Goal: Task Accomplishment & Management: Complete application form

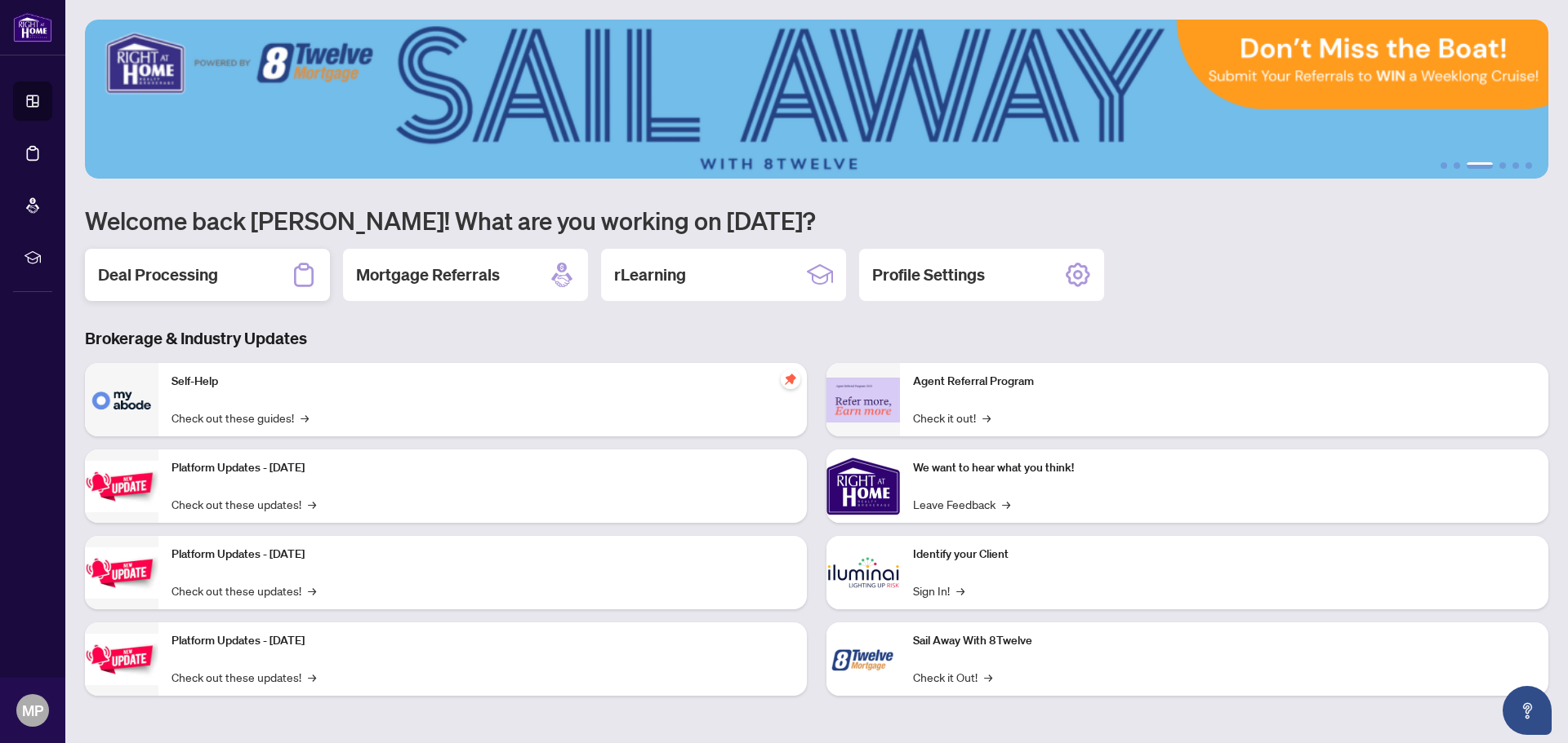
click at [184, 273] on h2 "Deal Processing" at bounding box center [157, 275] width 120 height 23
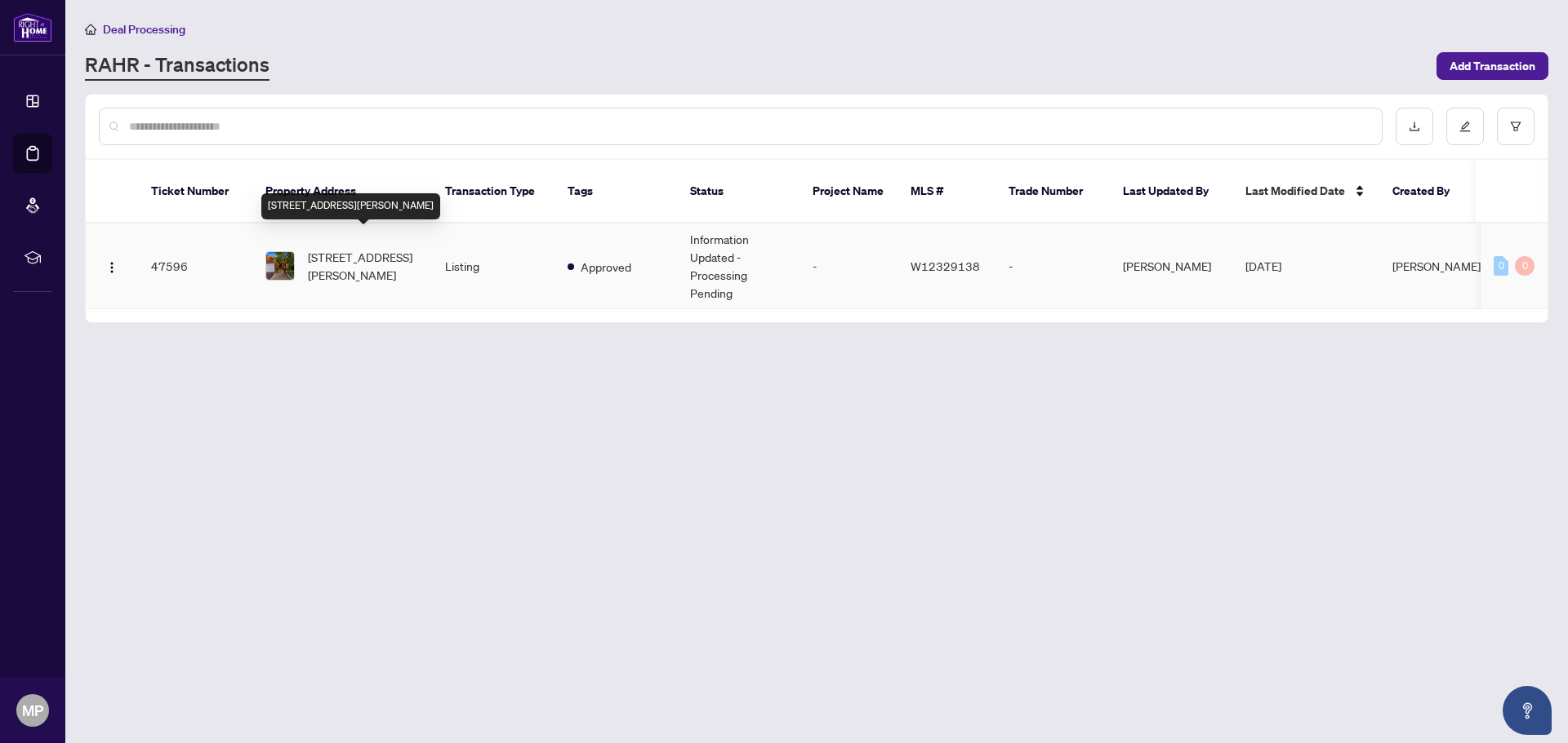
click at [345, 248] on span "[STREET_ADDRESS][PERSON_NAME]" at bounding box center [363, 266] width 111 height 36
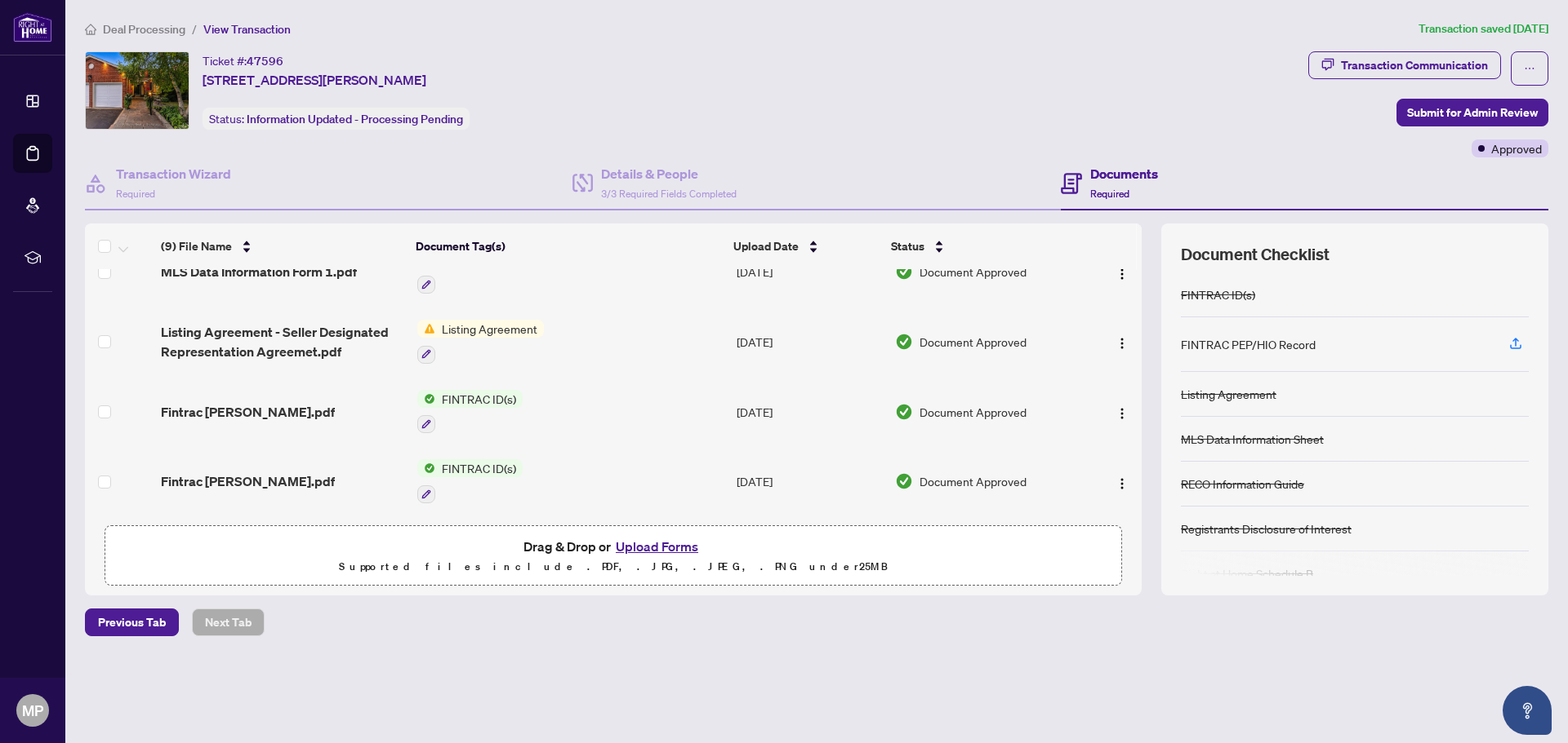
scroll to position [303, 0]
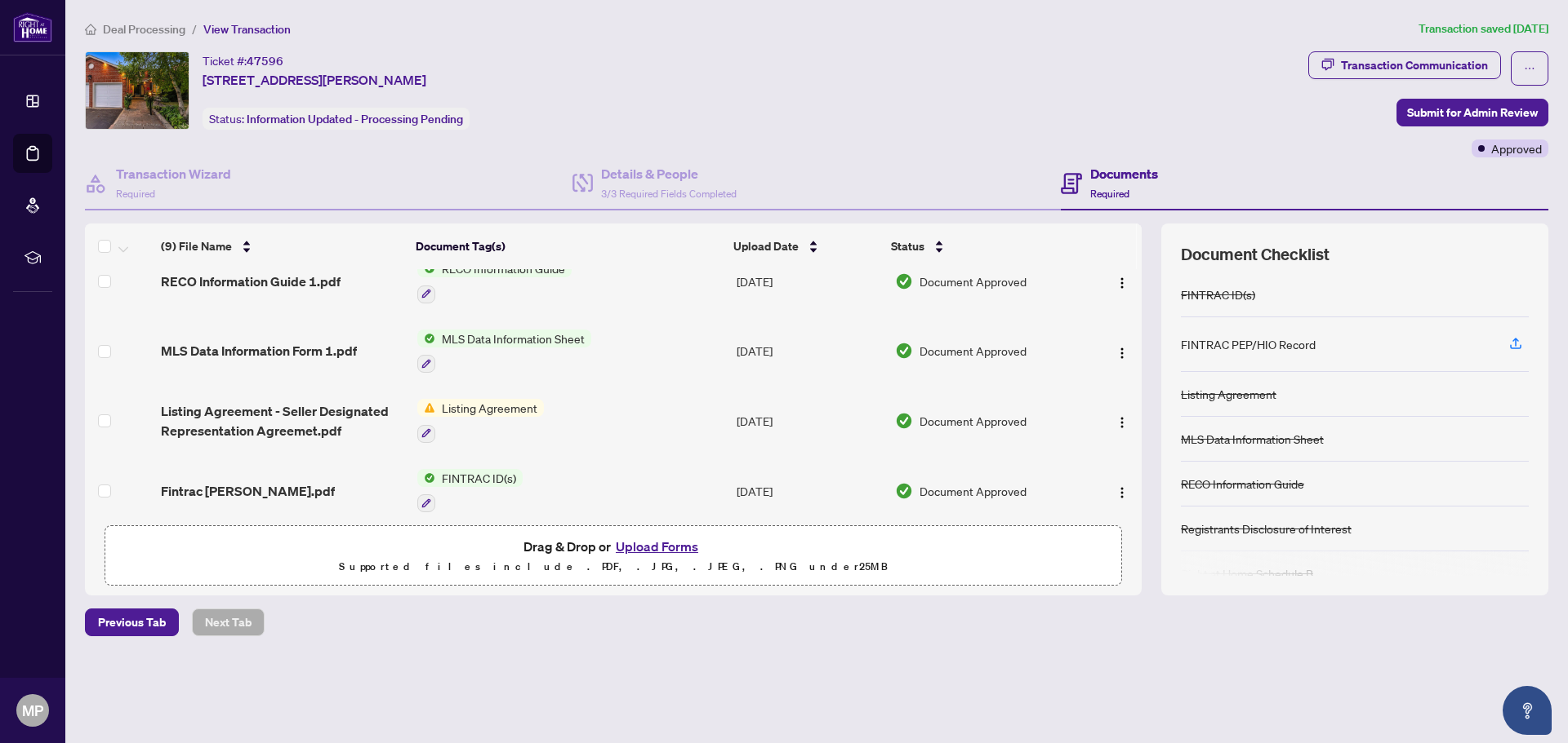
click at [441, 403] on span "Listing Agreement" at bounding box center [489, 408] width 109 height 18
click at [454, 479] on span "Listing Agreement" at bounding box center [459, 487] width 109 height 18
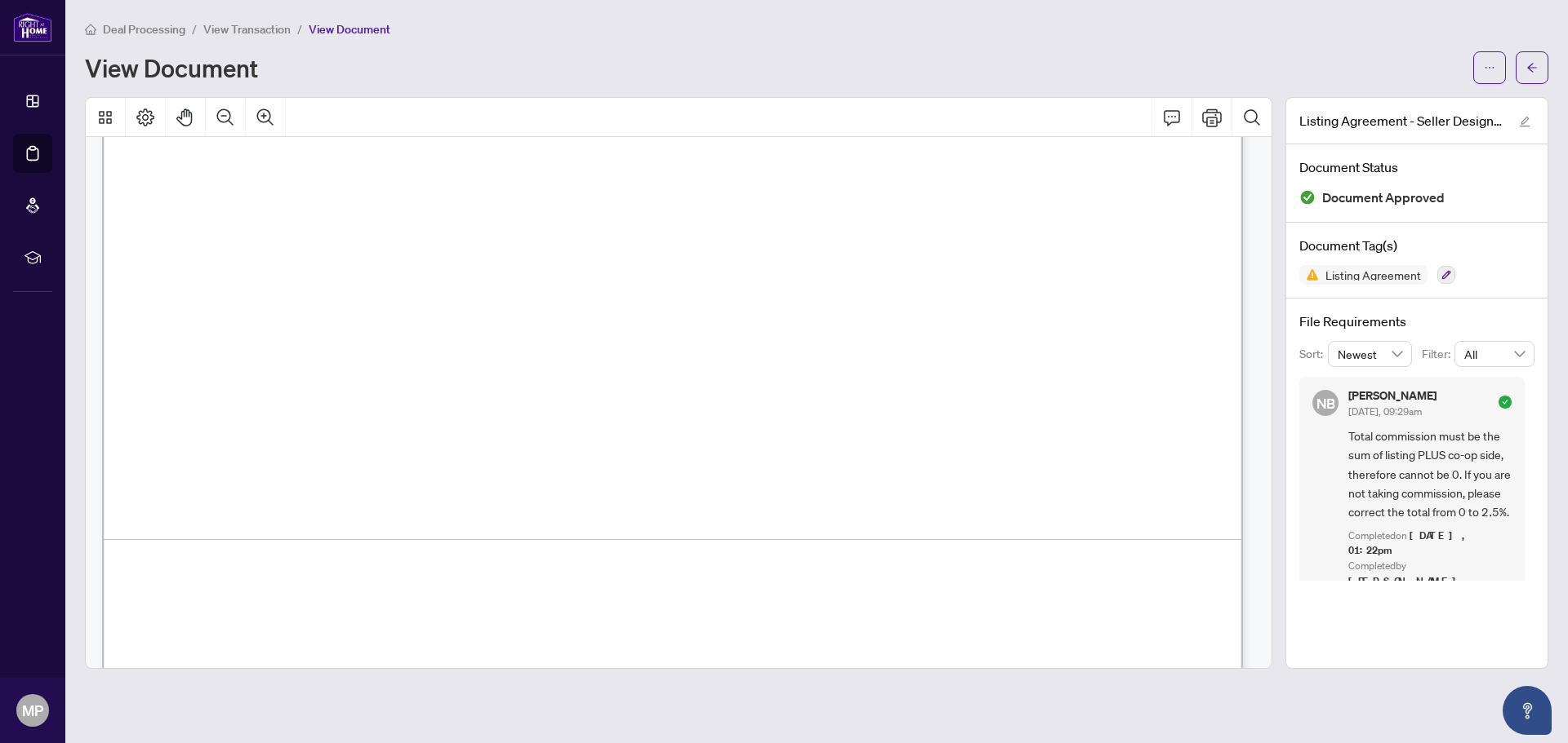
scroll to position [7027, 0]
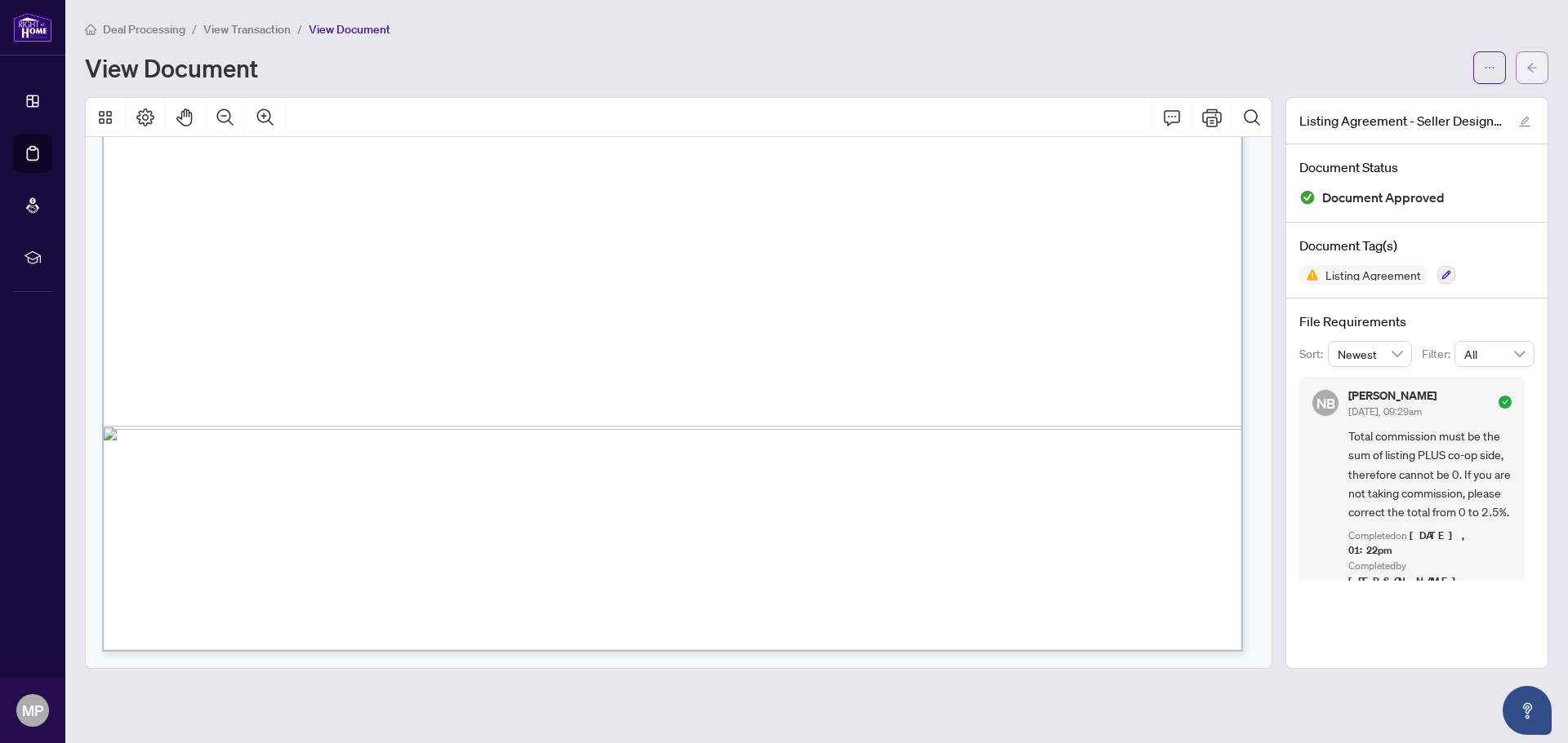
click at [1530, 62] on icon "arrow-left" at bounding box center [1531, 68] width 12 height 12
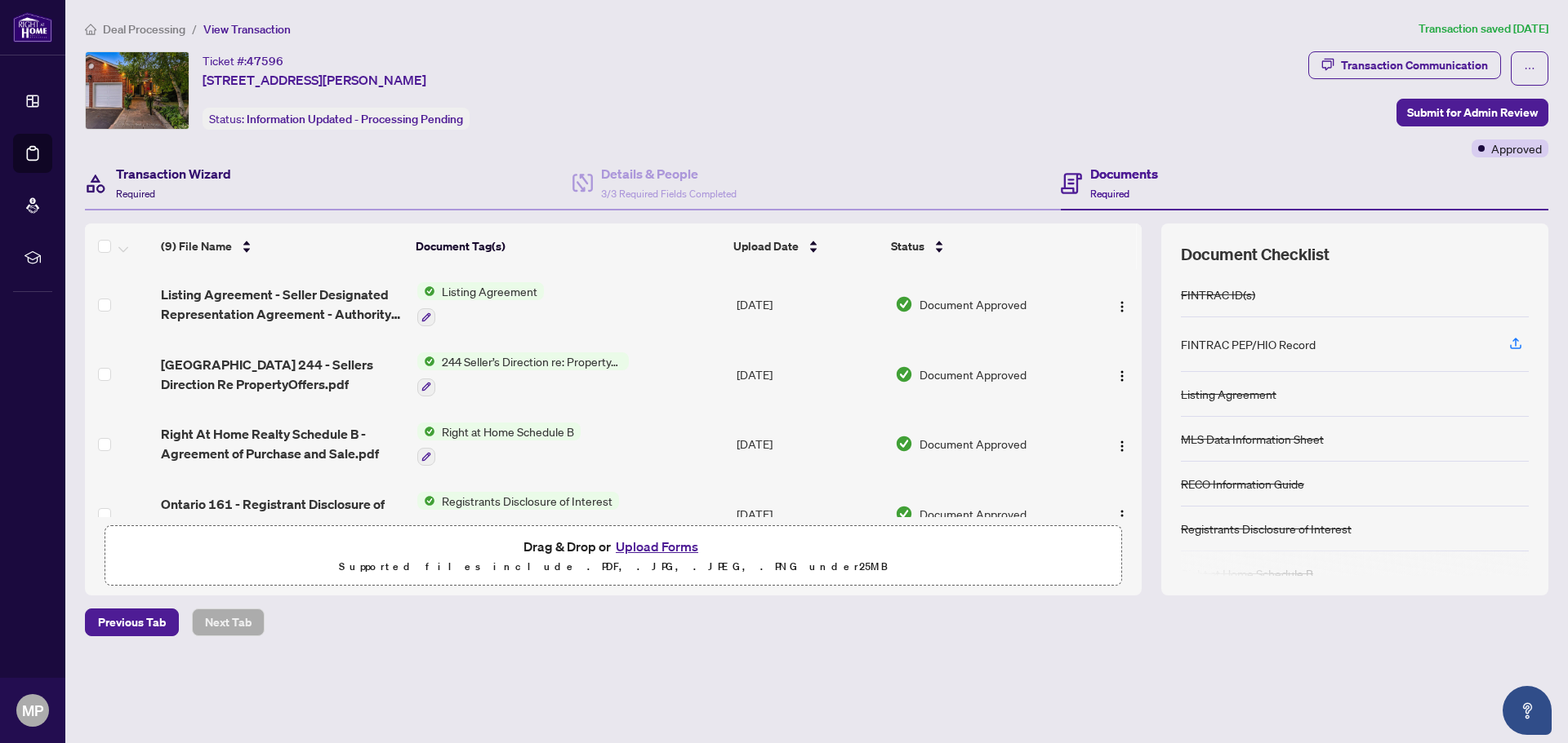
click at [154, 167] on h4 "Transaction Wizard" at bounding box center [174, 173] width 115 height 19
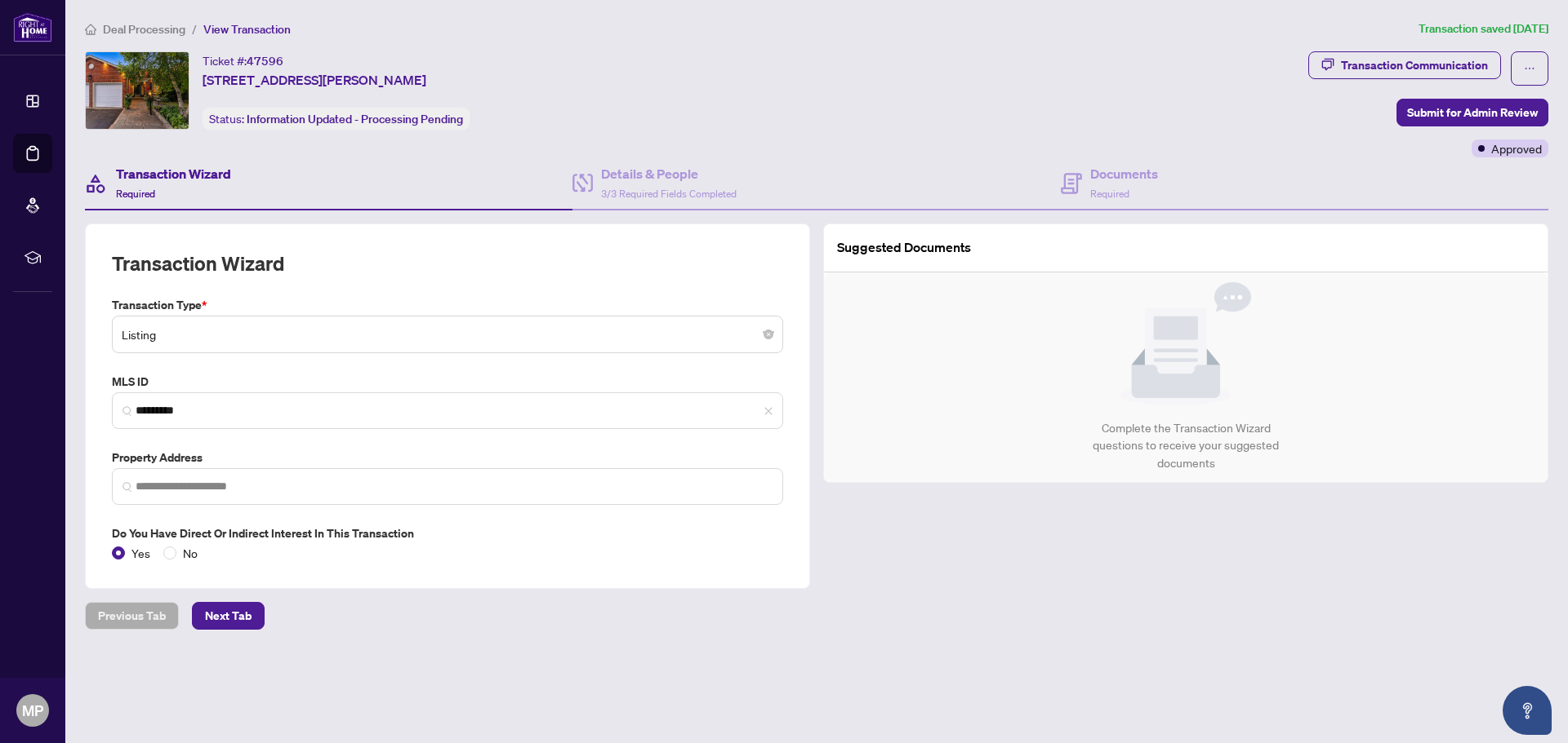
type input "**********"
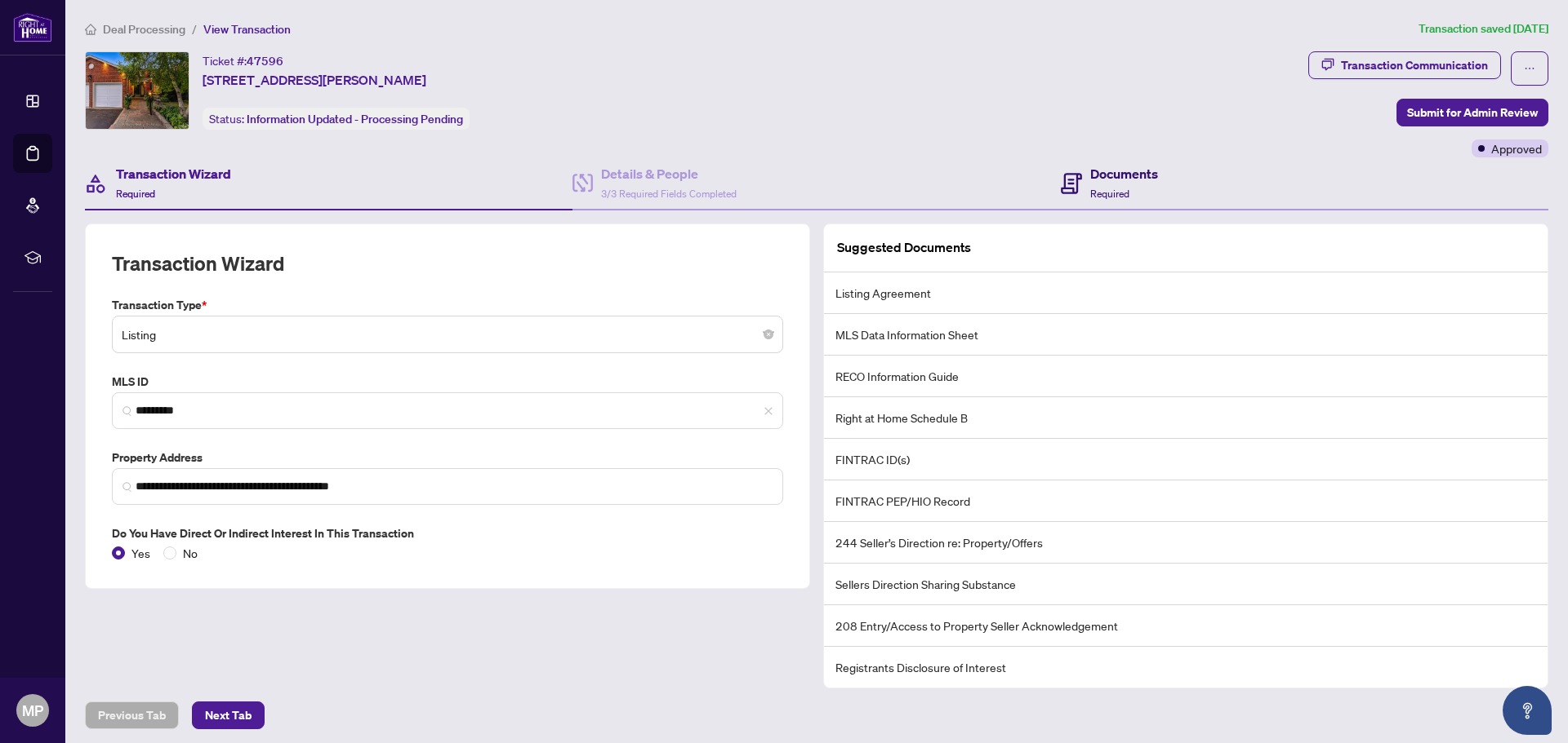
click at [1109, 175] on h4 "Documents" at bounding box center [1124, 173] width 68 height 19
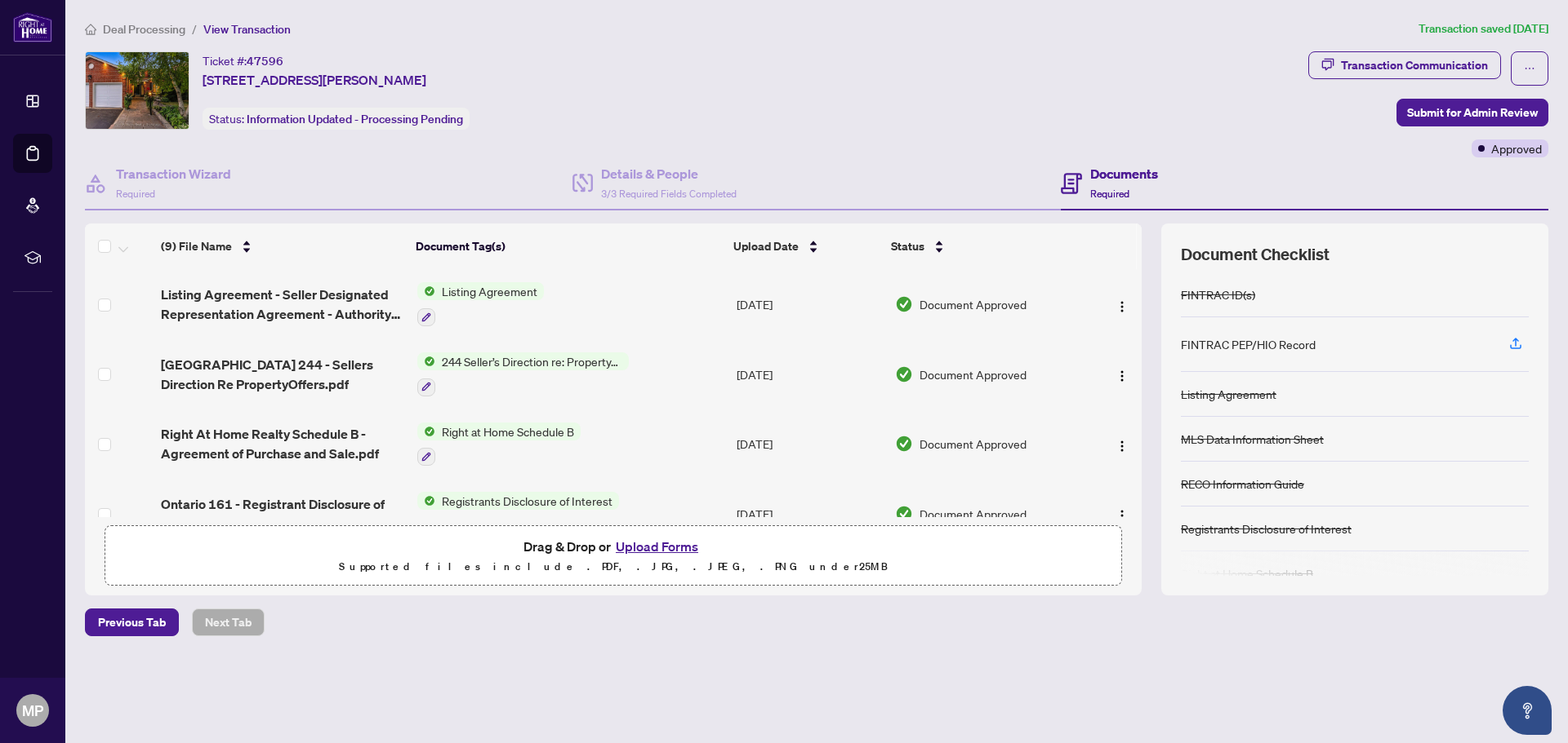
click at [658, 541] on button "Upload Forms" at bounding box center [657, 546] width 92 height 21
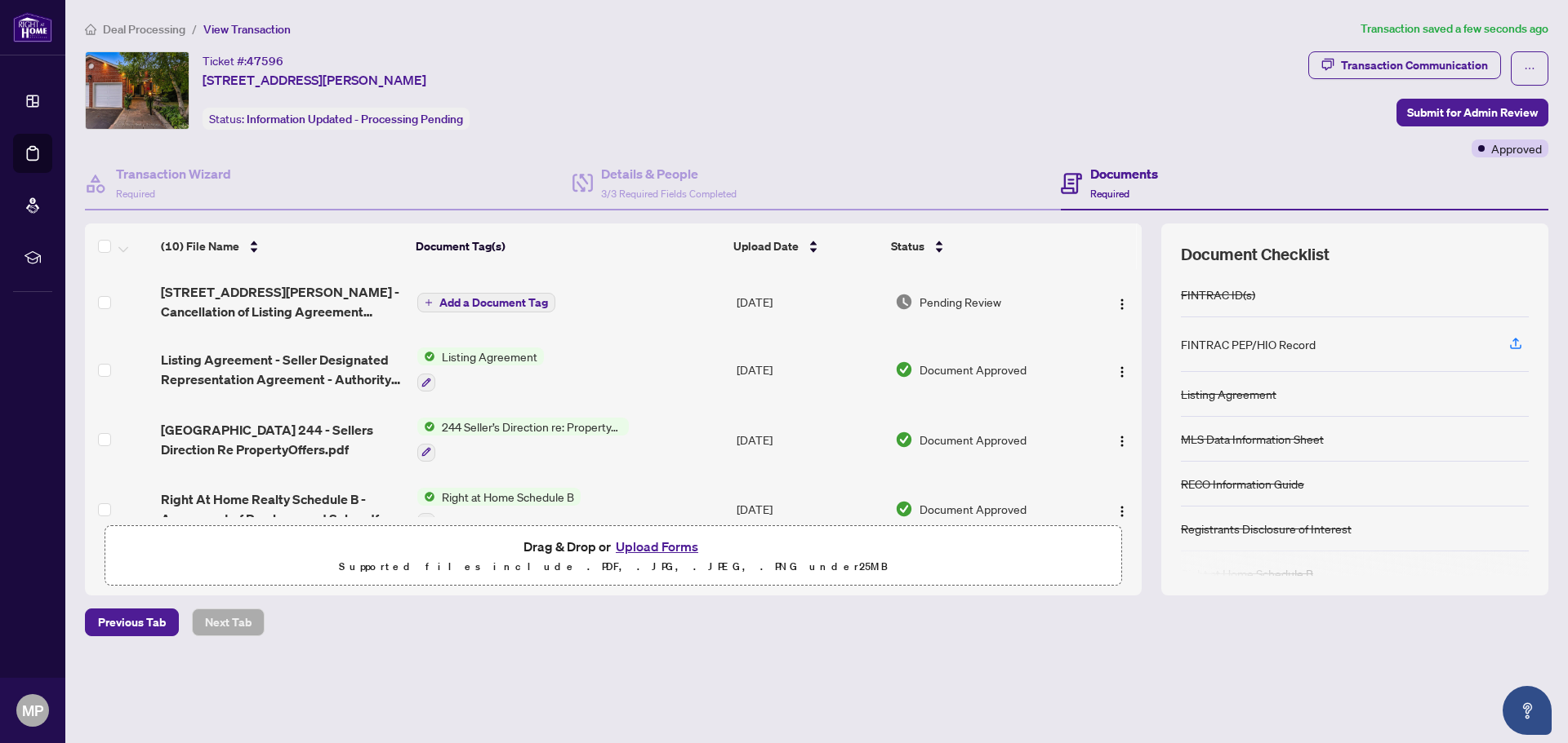
click at [494, 302] on span "Add a Document Tag" at bounding box center [493, 302] width 109 height 12
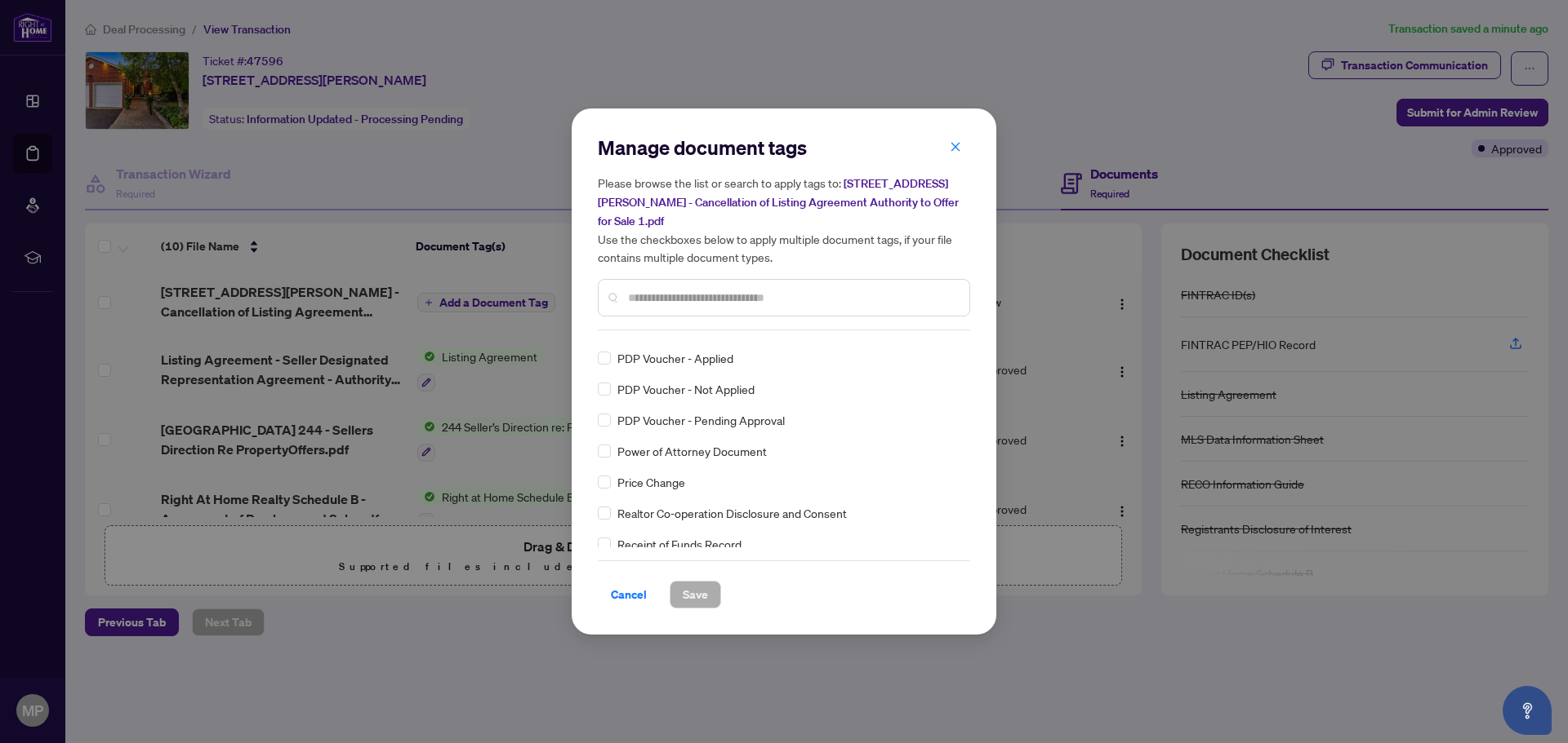
scroll to position [2856, 0]
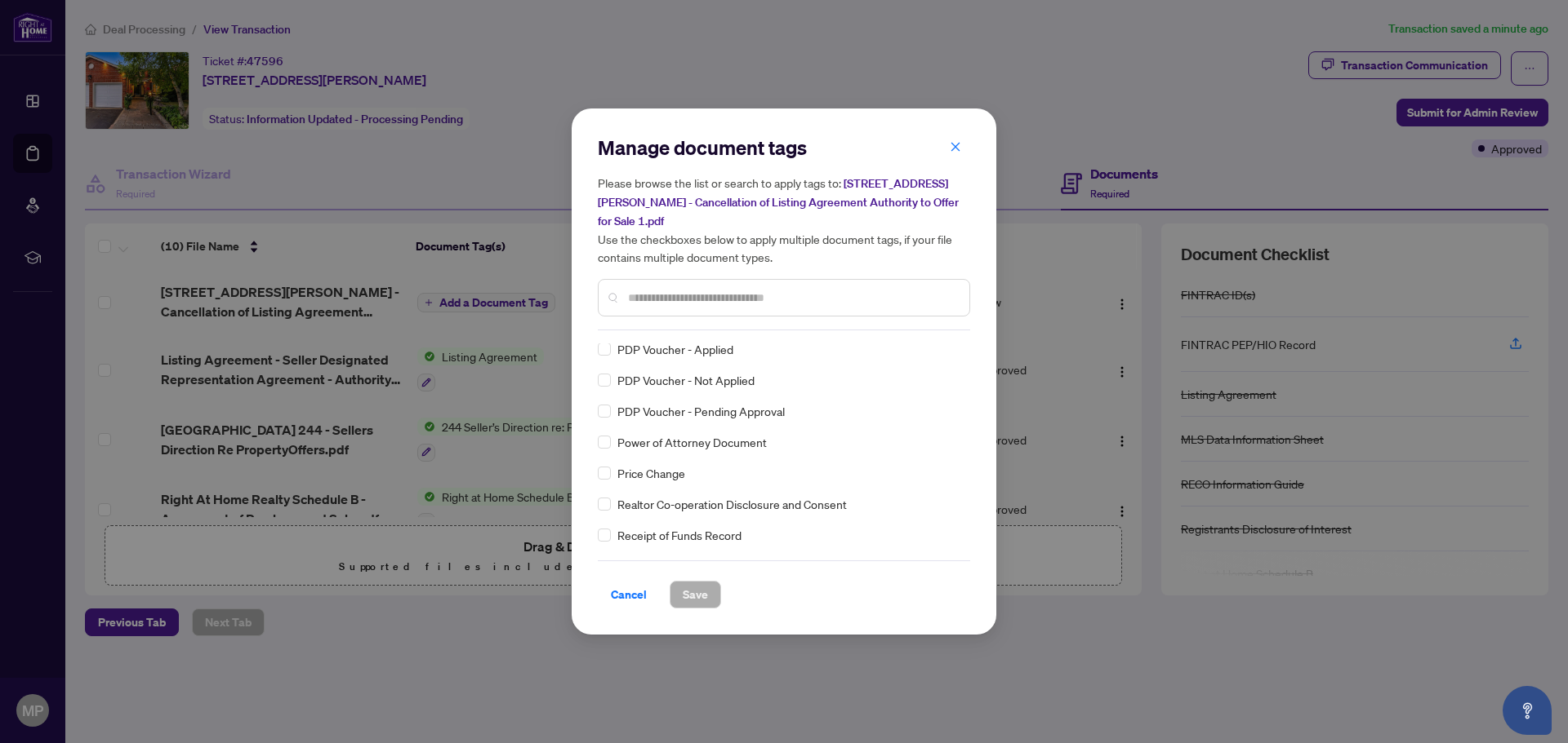
click at [749, 289] on input "text" at bounding box center [791, 298] width 328 height 18
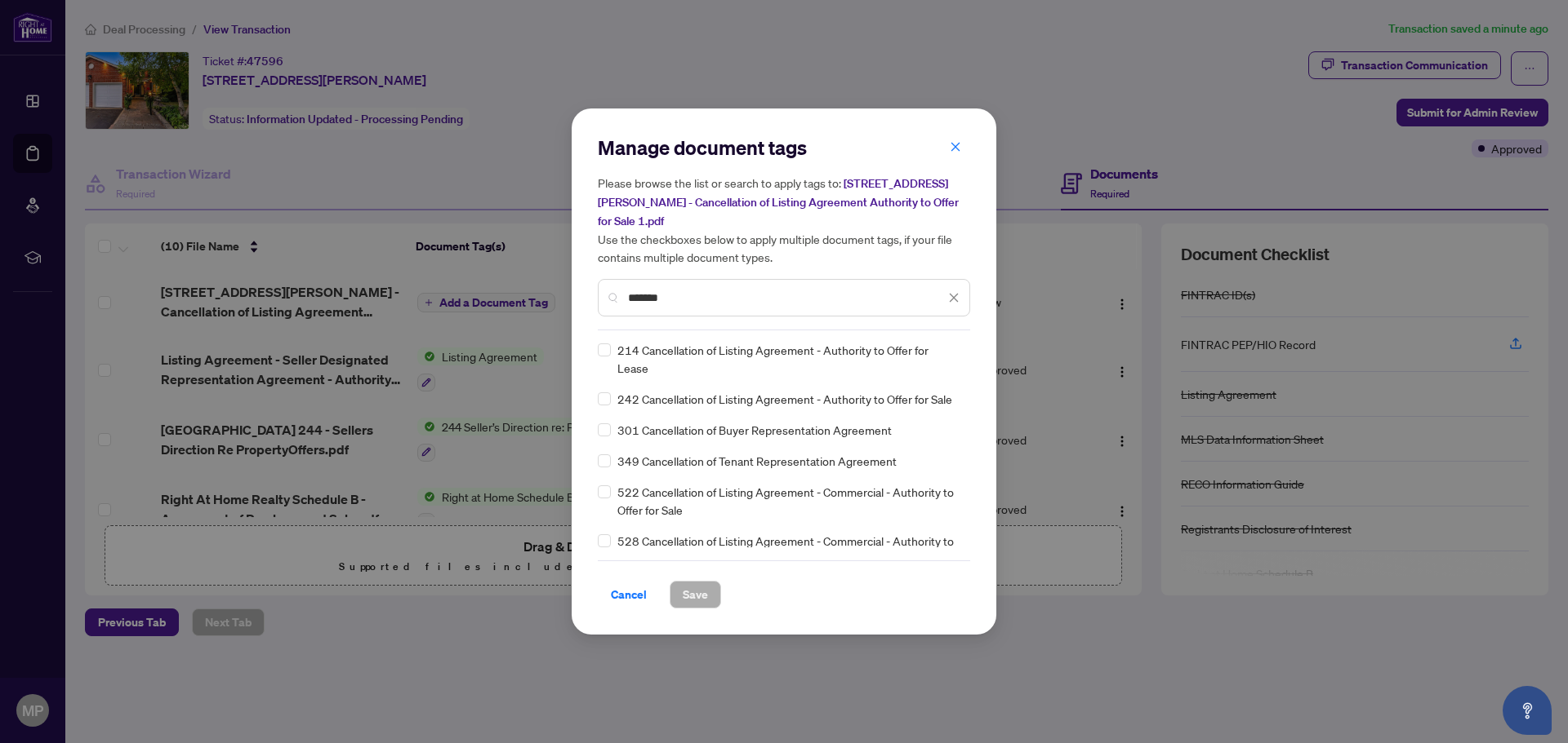
scroll to position [0, 0]
type input "*******"
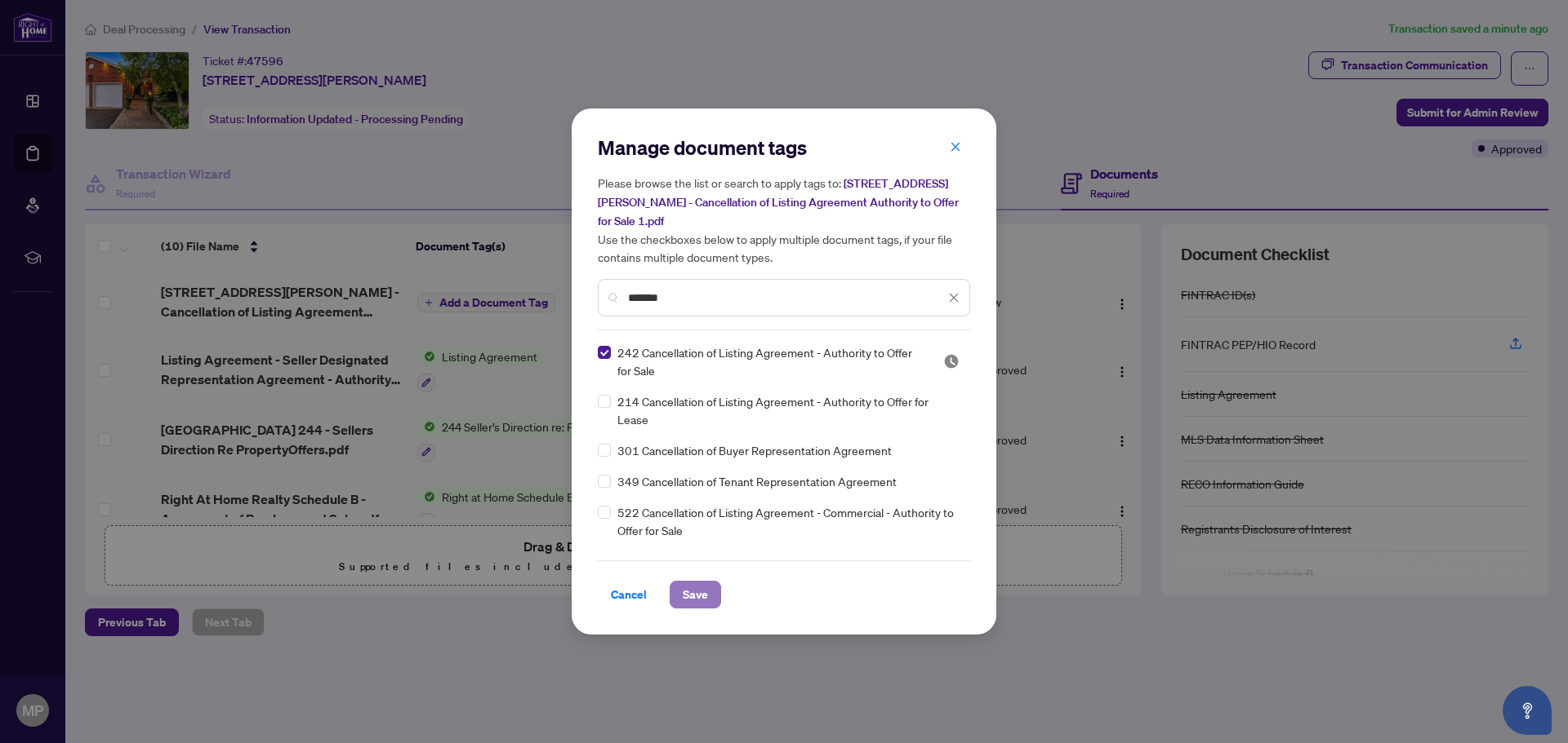
click at [703, 583] on span "Save" at bounding box center [695, 594] width 26 height 26
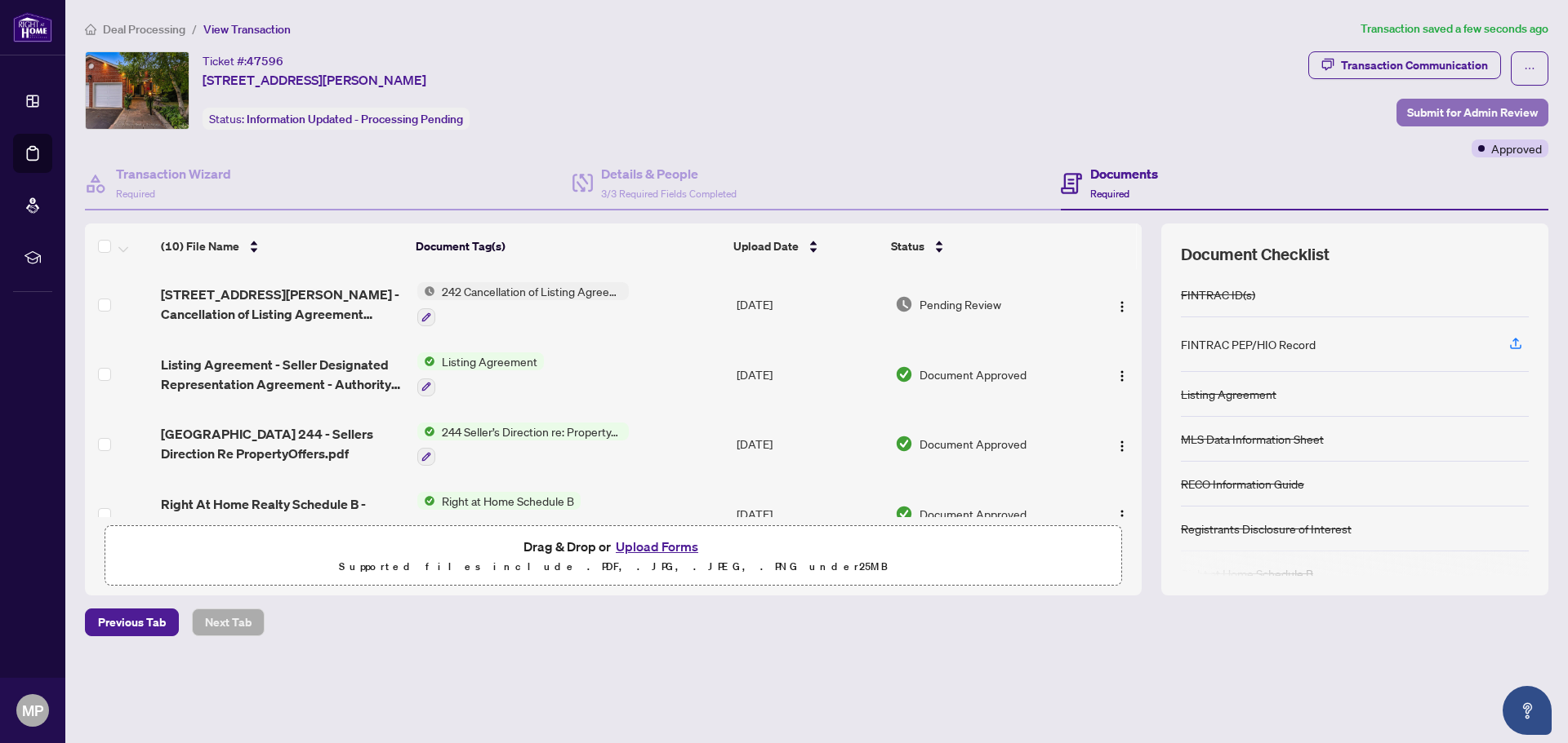
click at [1477, 115] on span "Submit for Admin Review" at bounding box center [1471, 112] width 131 height 26
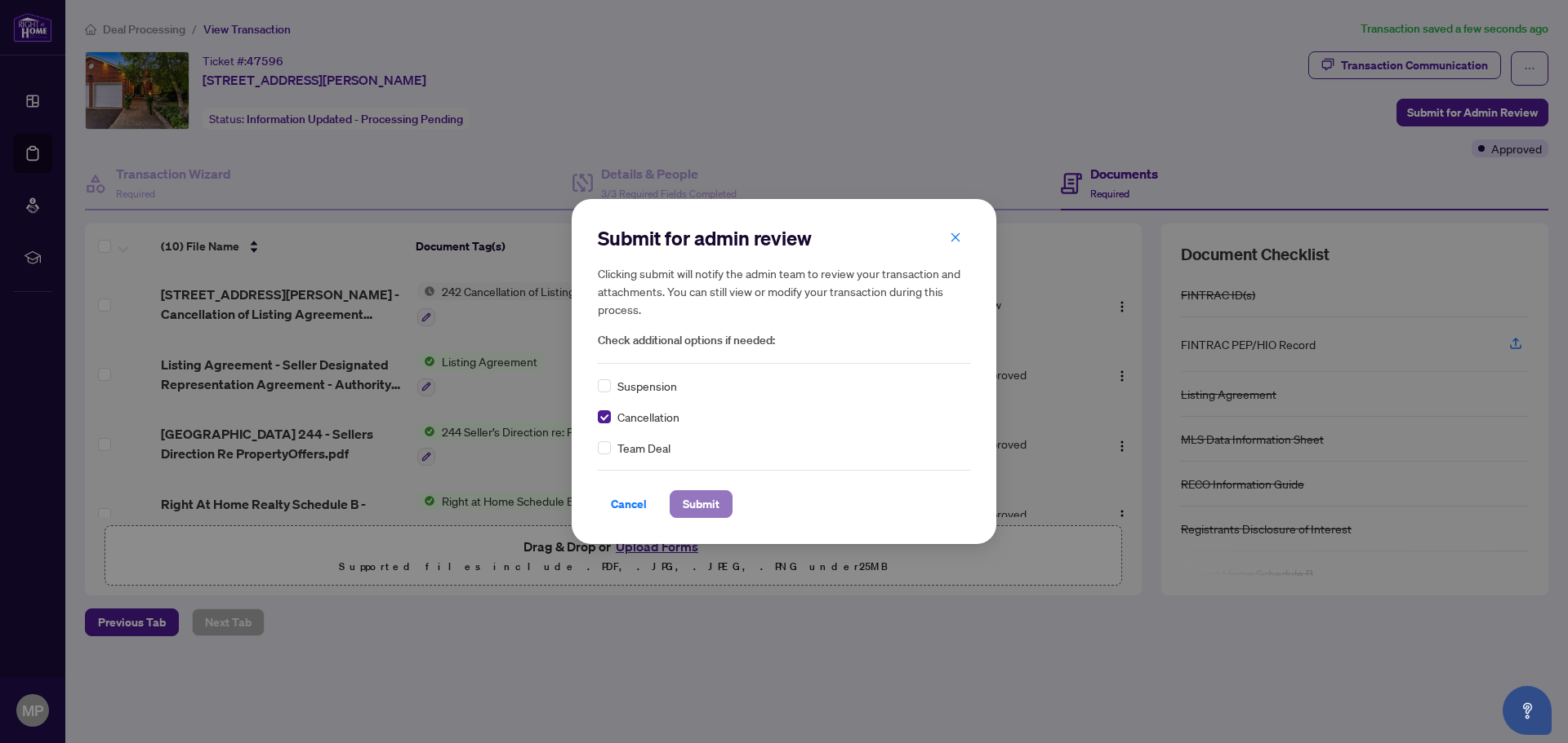
click at [712, 507] on span "Submit" at bounding box center [700, 504] width 37 height 26
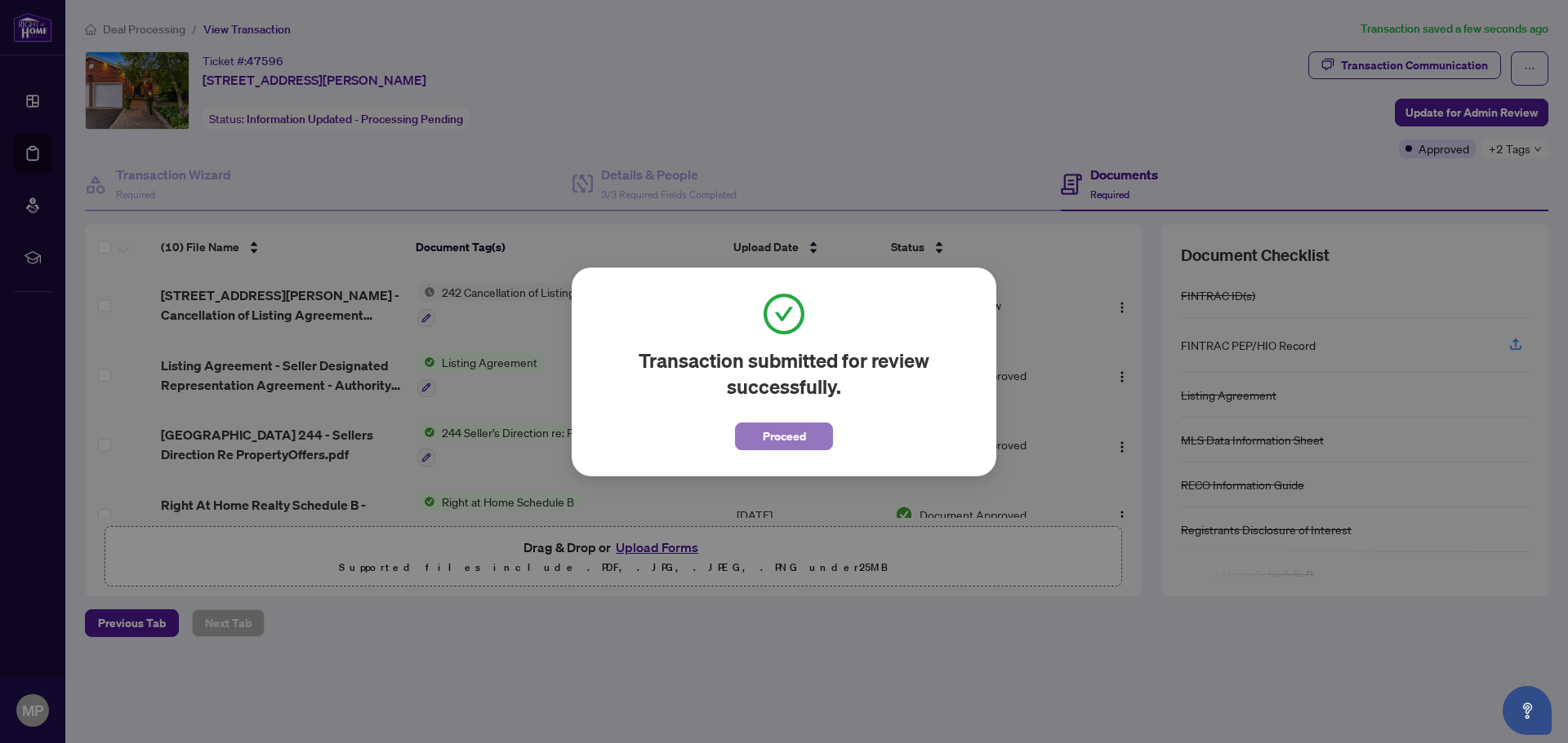
click at [807, 439] on button "Proceed" at bounding box center [784, 436] width 98 height 27
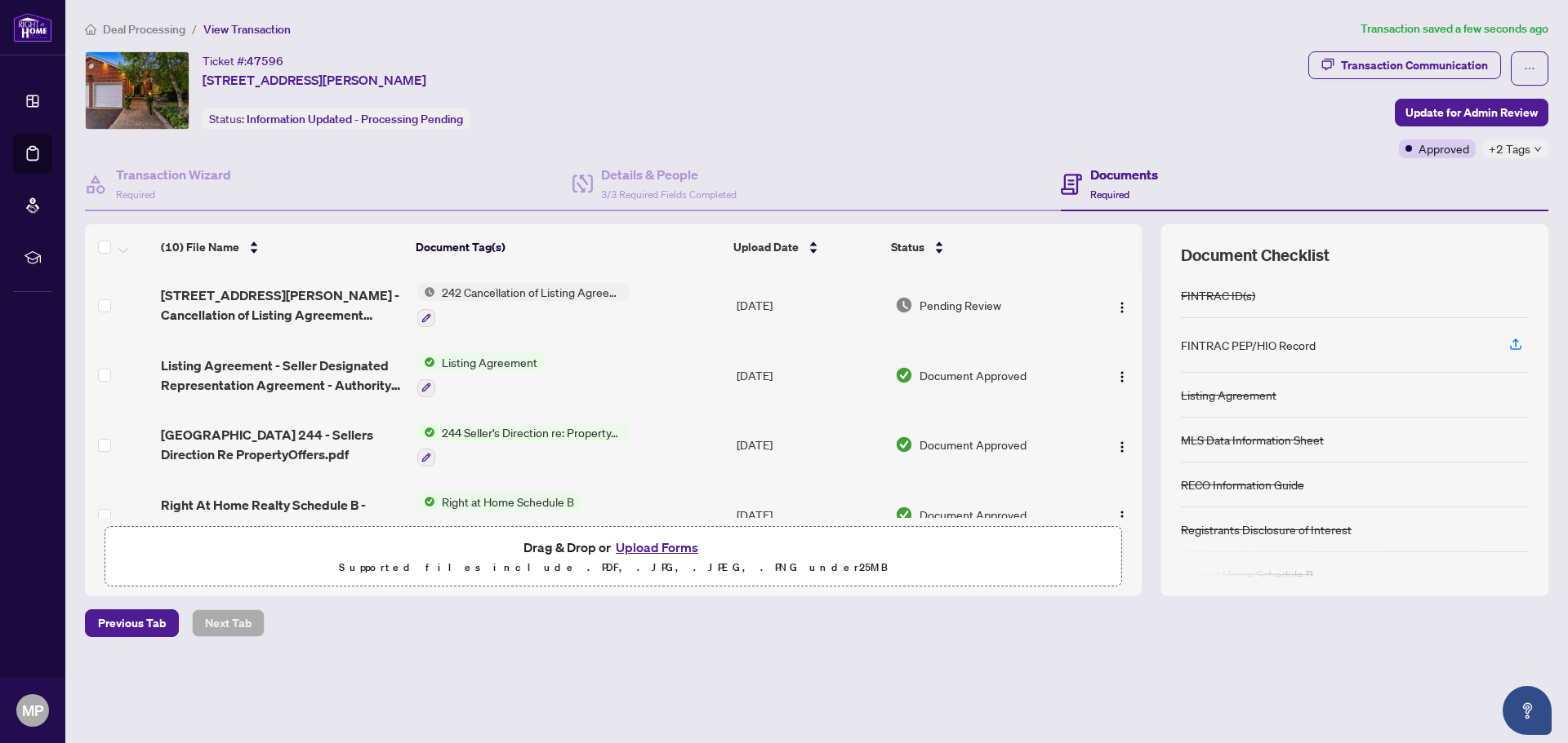
click at [859, 107] on div "Ticket #: 47596 [STREET_ADDRESS][PERSON_NAME] Status: Information Updated - Pro…" at bounding box center [693, 90] width 1216 height 78
click at [471, 359] on span "Listing Agreement" at bounding box center [489, 362] width 109 height 18
click at [457, 440] on span "Listing Agreement" at bounding box center [459, 443] width 109 height 18
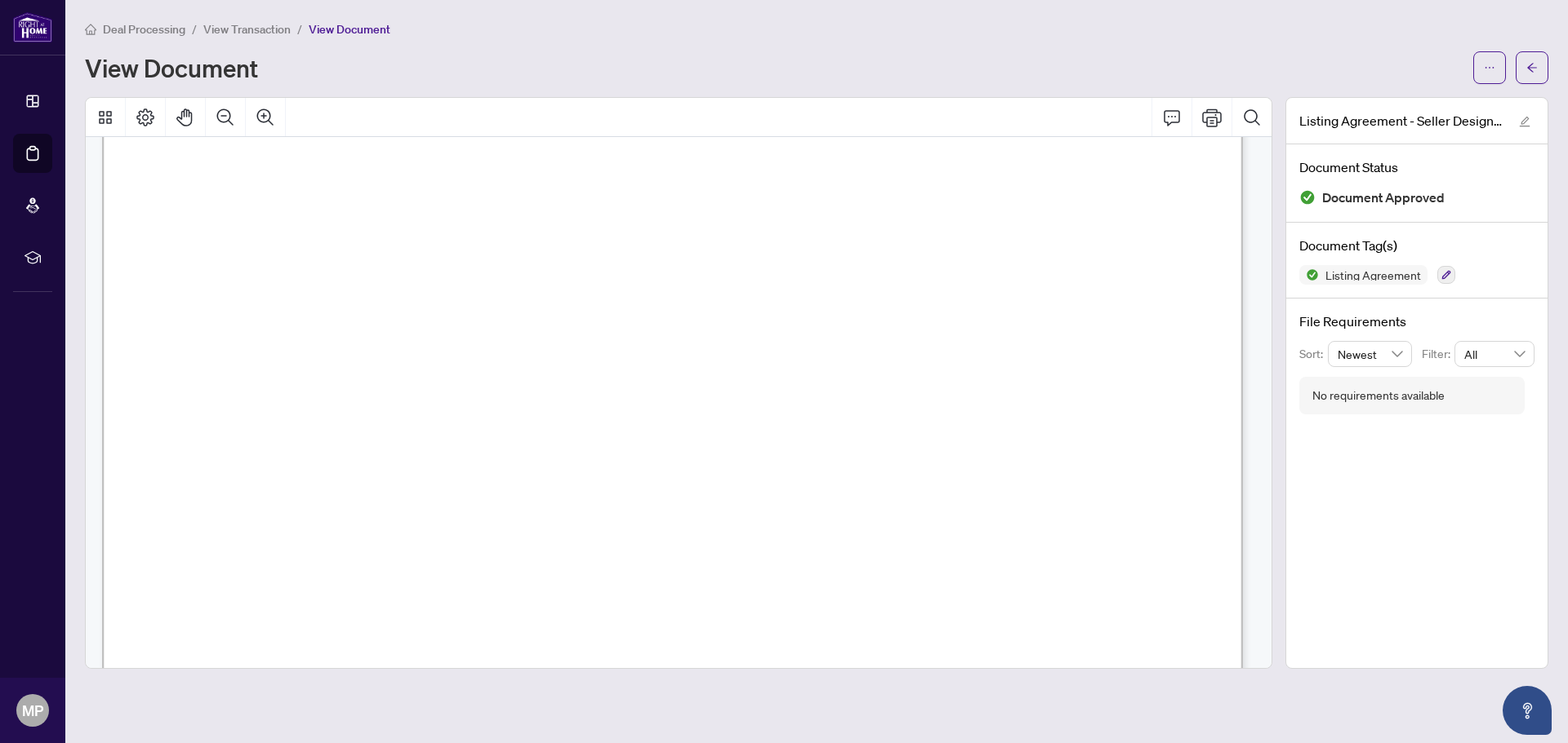
scroll to position [571, 0]
click at [1218, 116] on icon "Print" at bounding box center [1211, 117] width 19 height 19
click at [1530, 67] on icon "arrow-left" at bounding box center [1531, 68] width 12 height 12
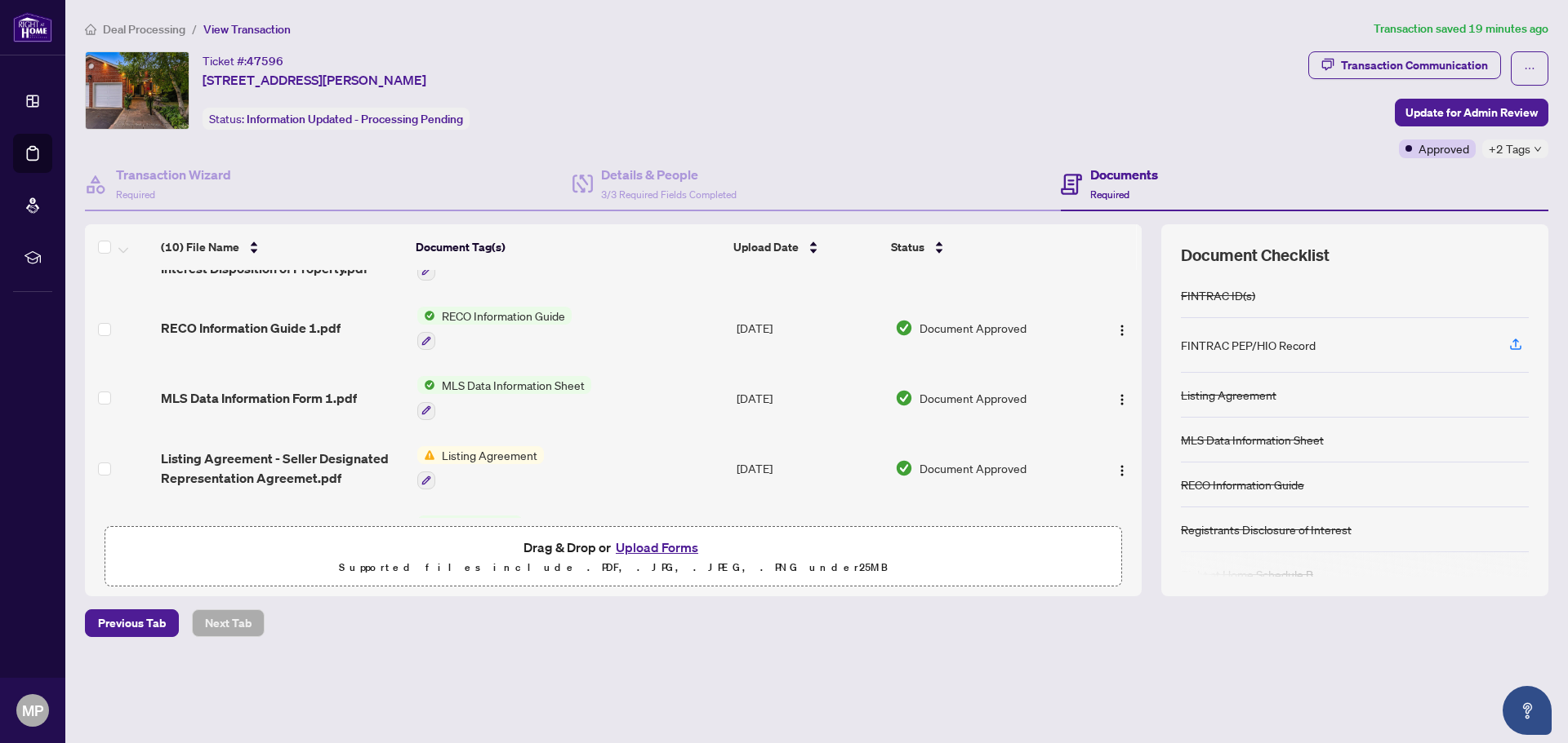
scroll to position [245, 0]
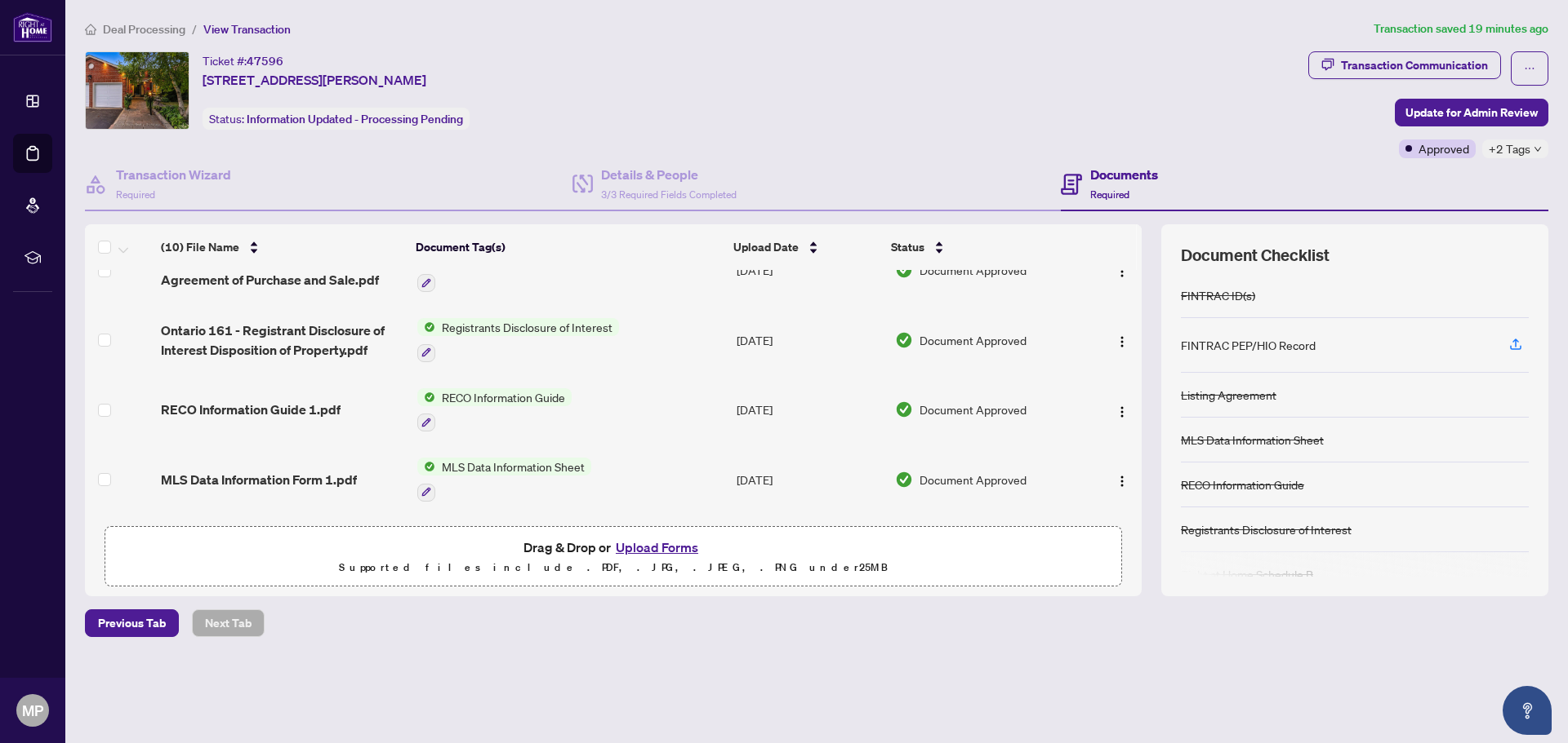
click at [863, 77] on div "Ticket #: 47596 [STREET_ADDRESS][PERSON_NAME] Status: Information Updated - Pro…" at bounding box center [693, 90] width 1216 height 78
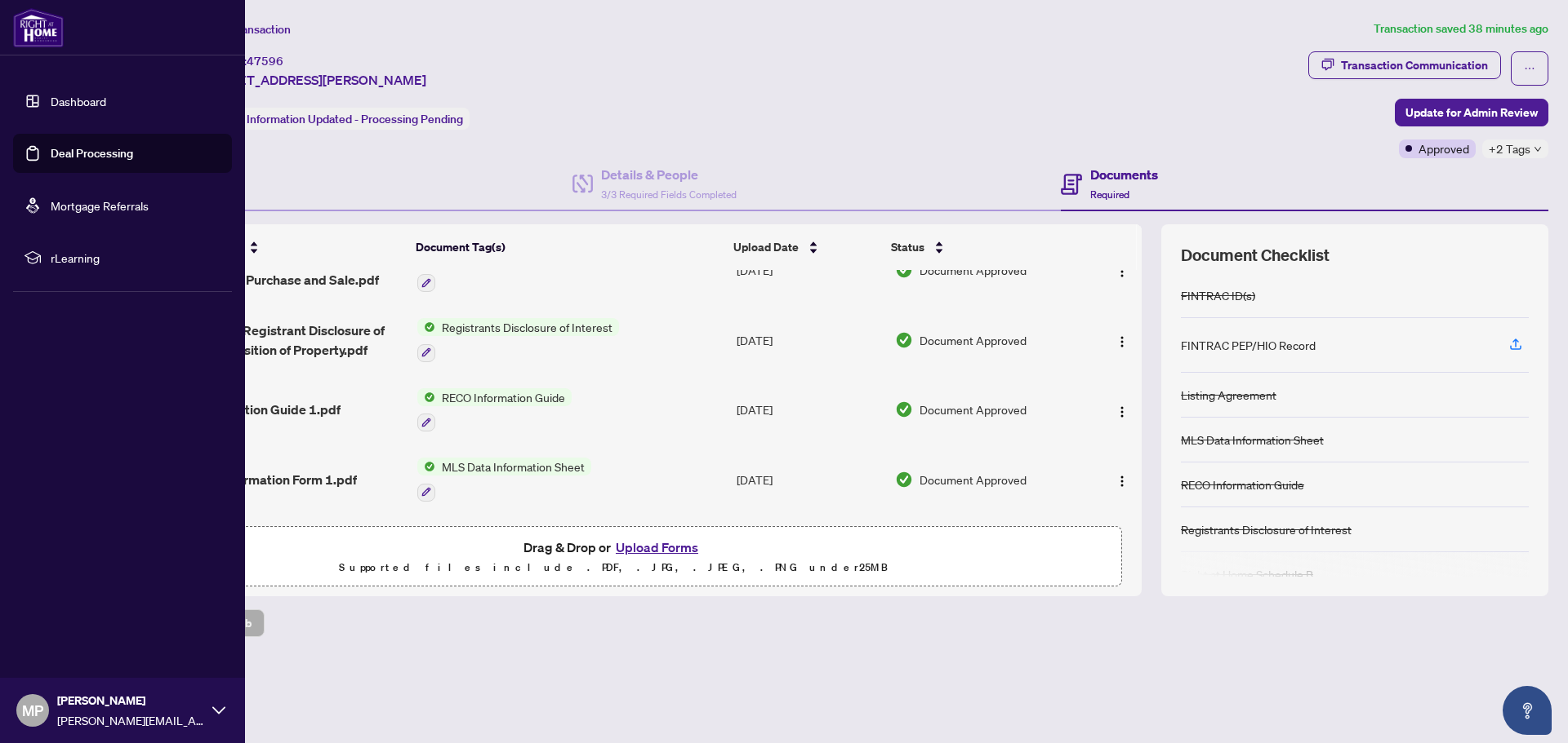
click at [79, 98] on link "Dashboard" at bounding box center [78, 101] width 56 height 15
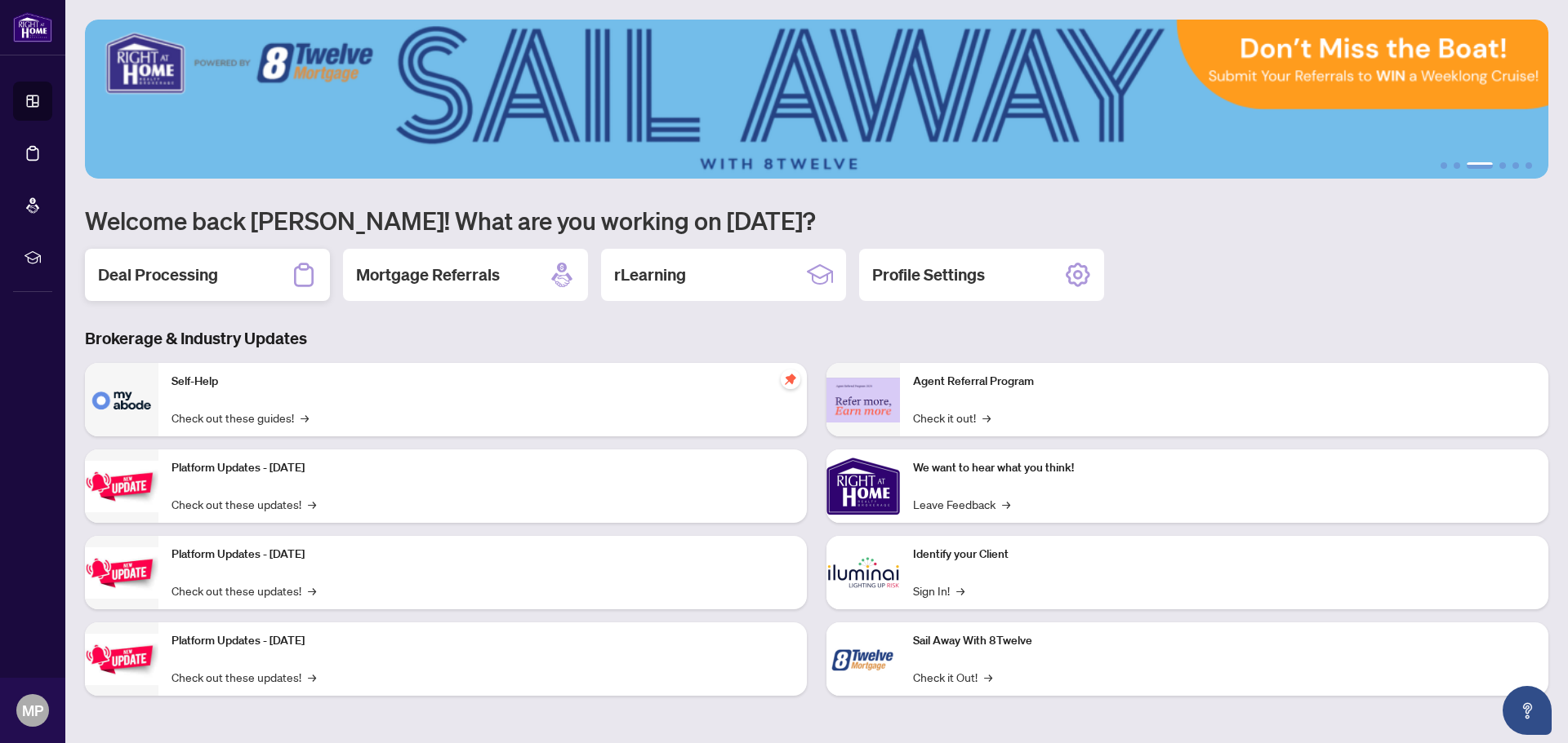
click at [281, 270] on div "Deal Processing" at bounding box center [207, 275] width 245 height 52
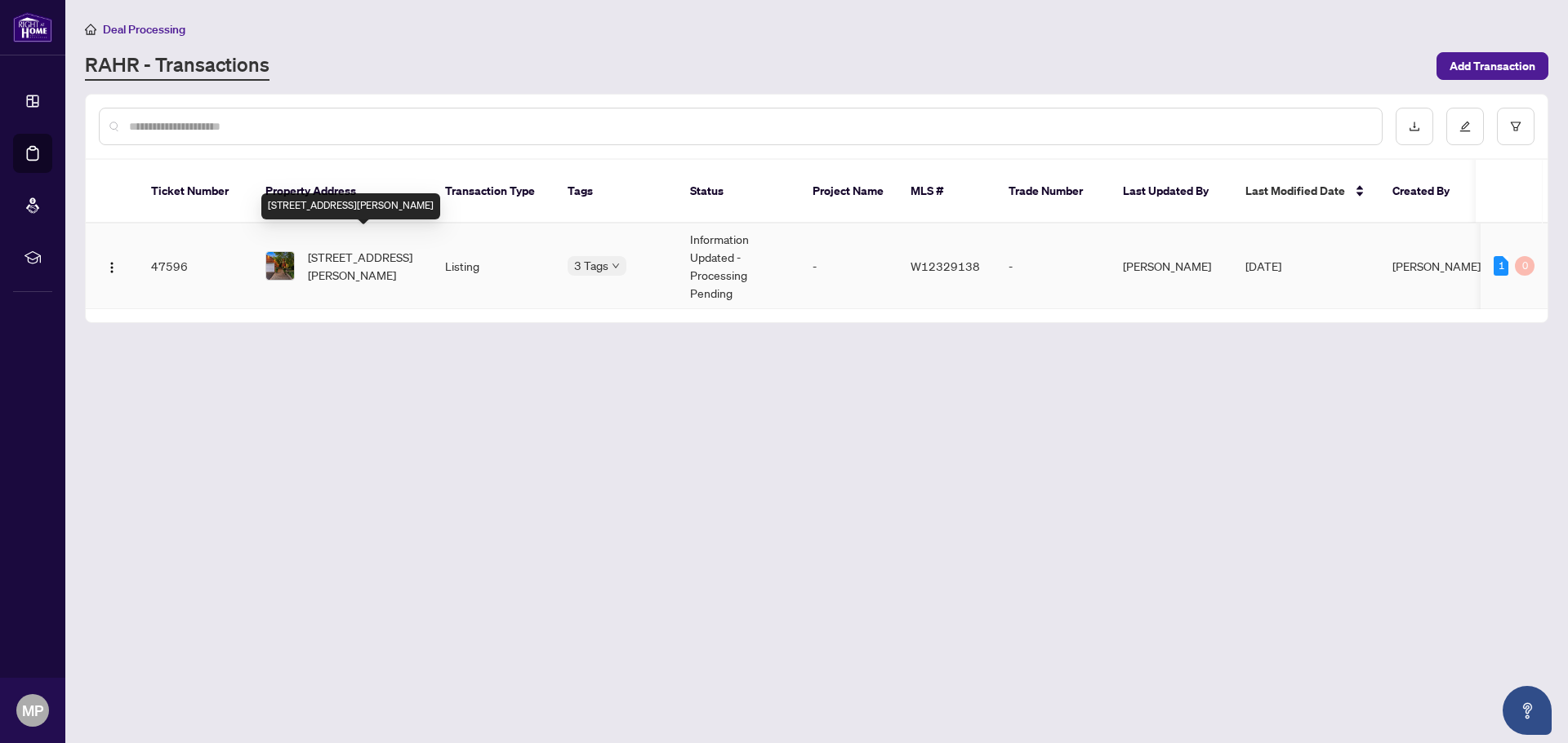
click at [342, 248] on span "[STREET_ADDRESS][PERSON_NAME]" at bounding box center [363, 266] width 111 height 36
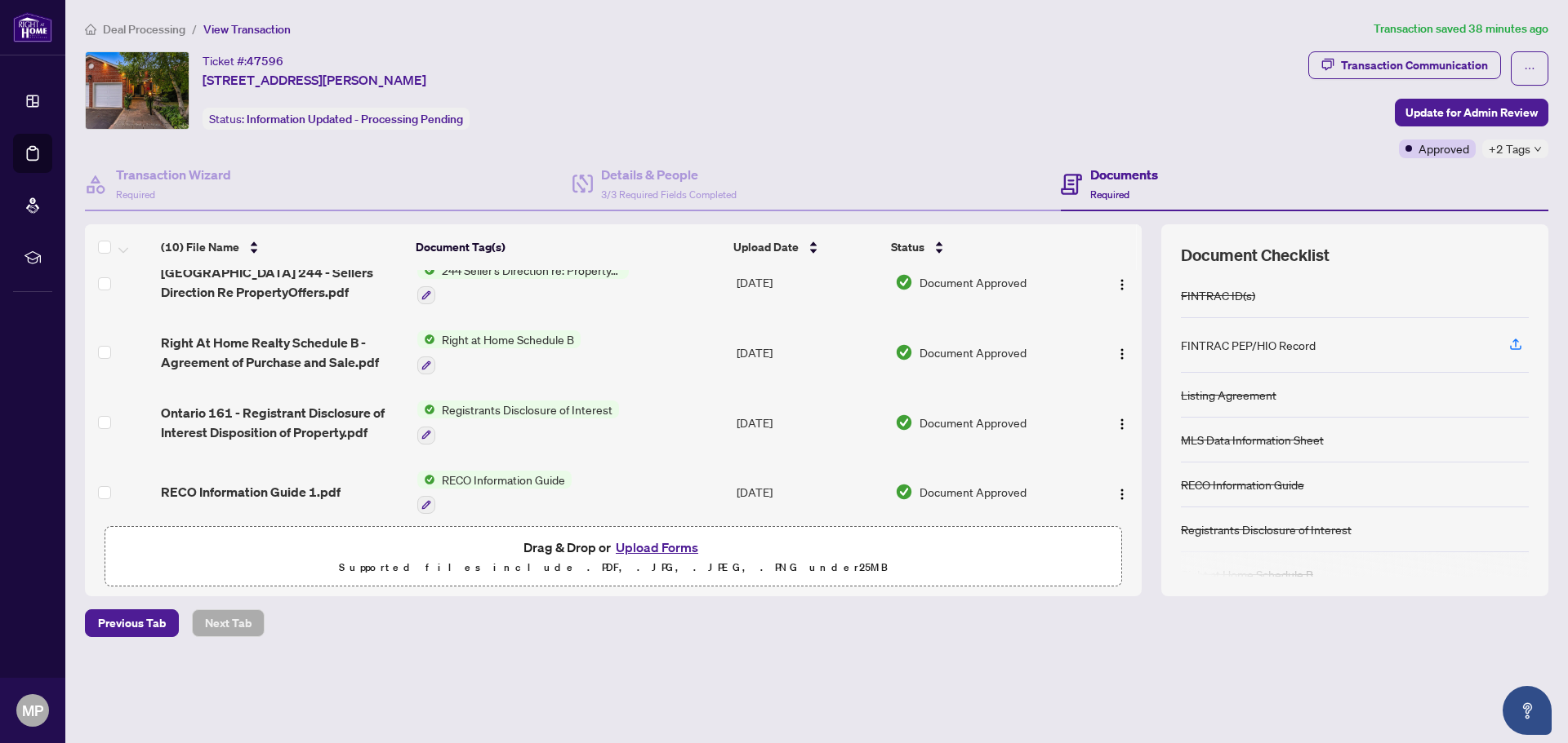
scroll to position [163, 0]
click at [551, 340] on span "Right at Home Schedule B" at bounding box center [508, 339] width 145 height 18
click at [240, 341] on span "Right At Home Realty Schedule B - Agreement of Purchase and Sale.pdf" at bounding box center [282, 351] width 243 height 39
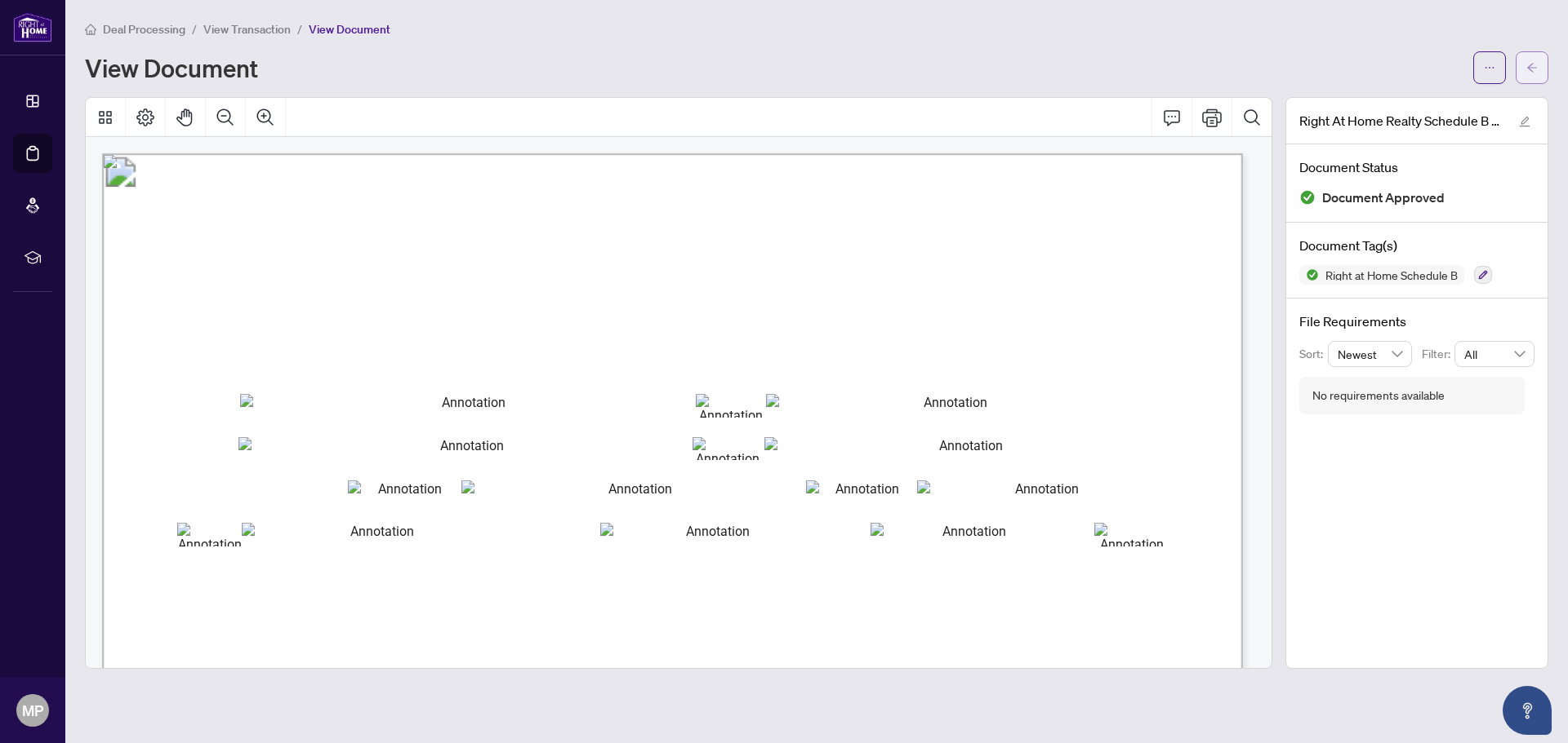
click at [1532, 64] on icon "arrow-left" at bounding box center [1531, 68] width 10 height 9
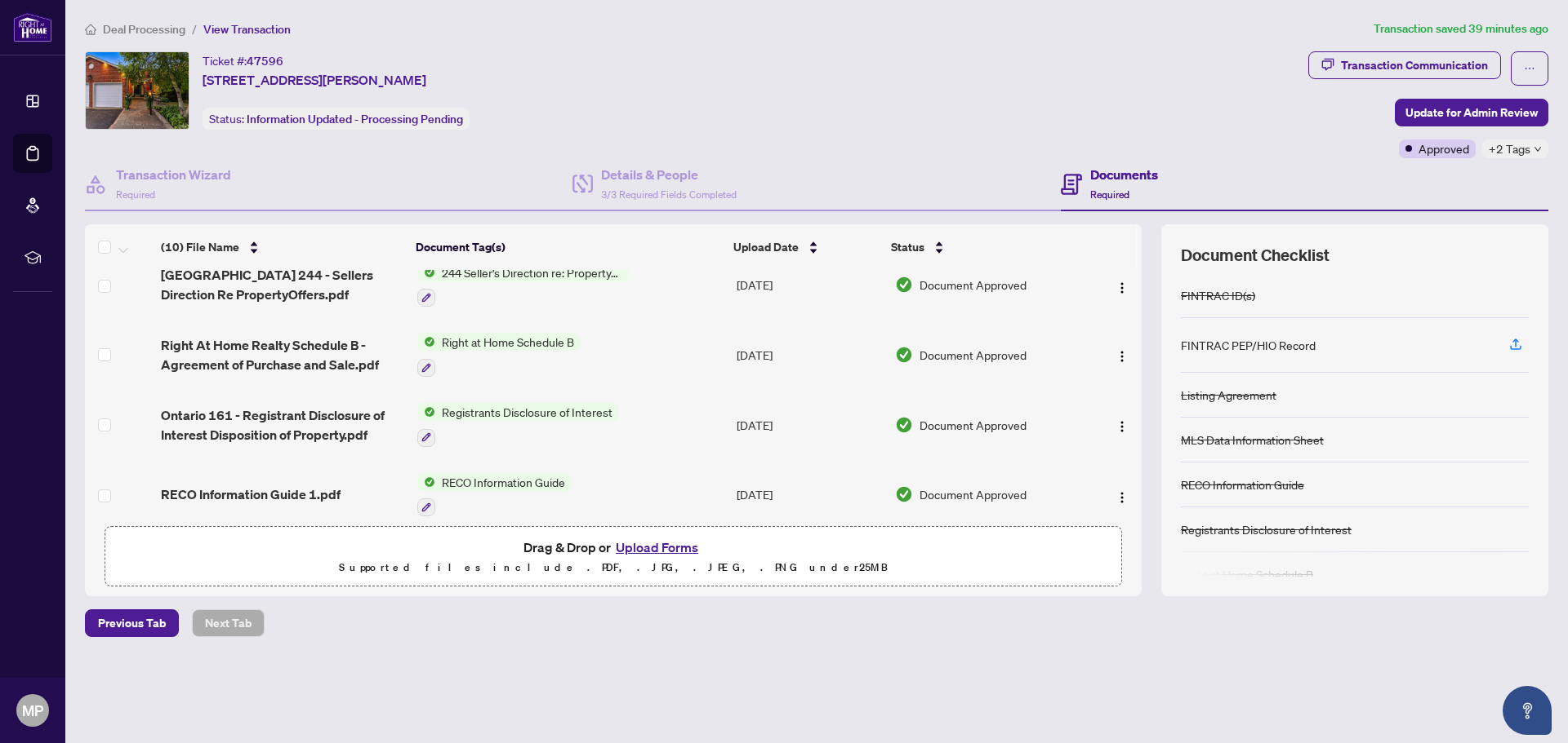
scroll to position [163, 0]
click at [576, 402] on span "Registrants Disclosure of Interest" at bounding box center [527, 409] width 184 height 18
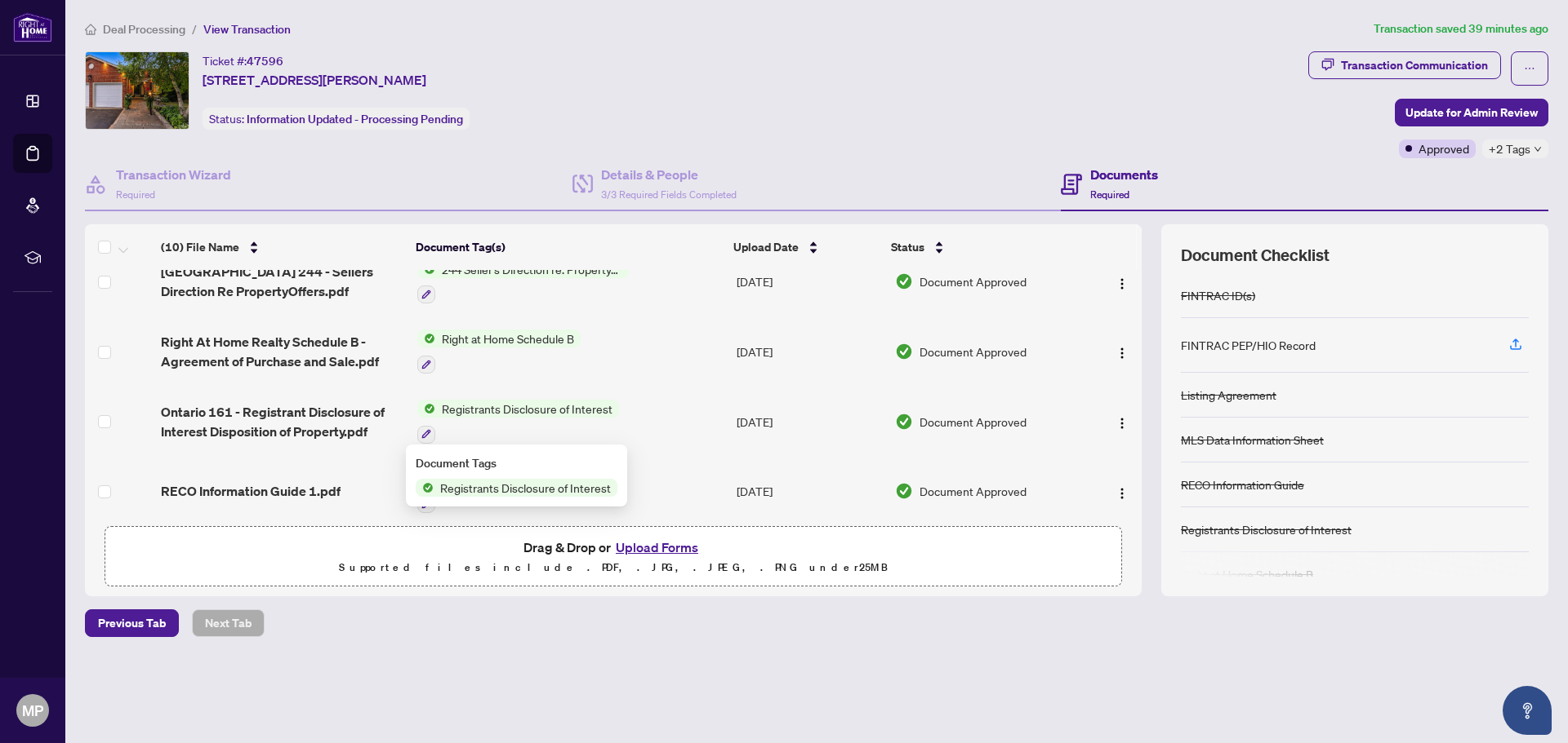
click at [574, 488] on span "Registrants Disclosure of Interest" at bounding box center [525, 488] width 184 height 18
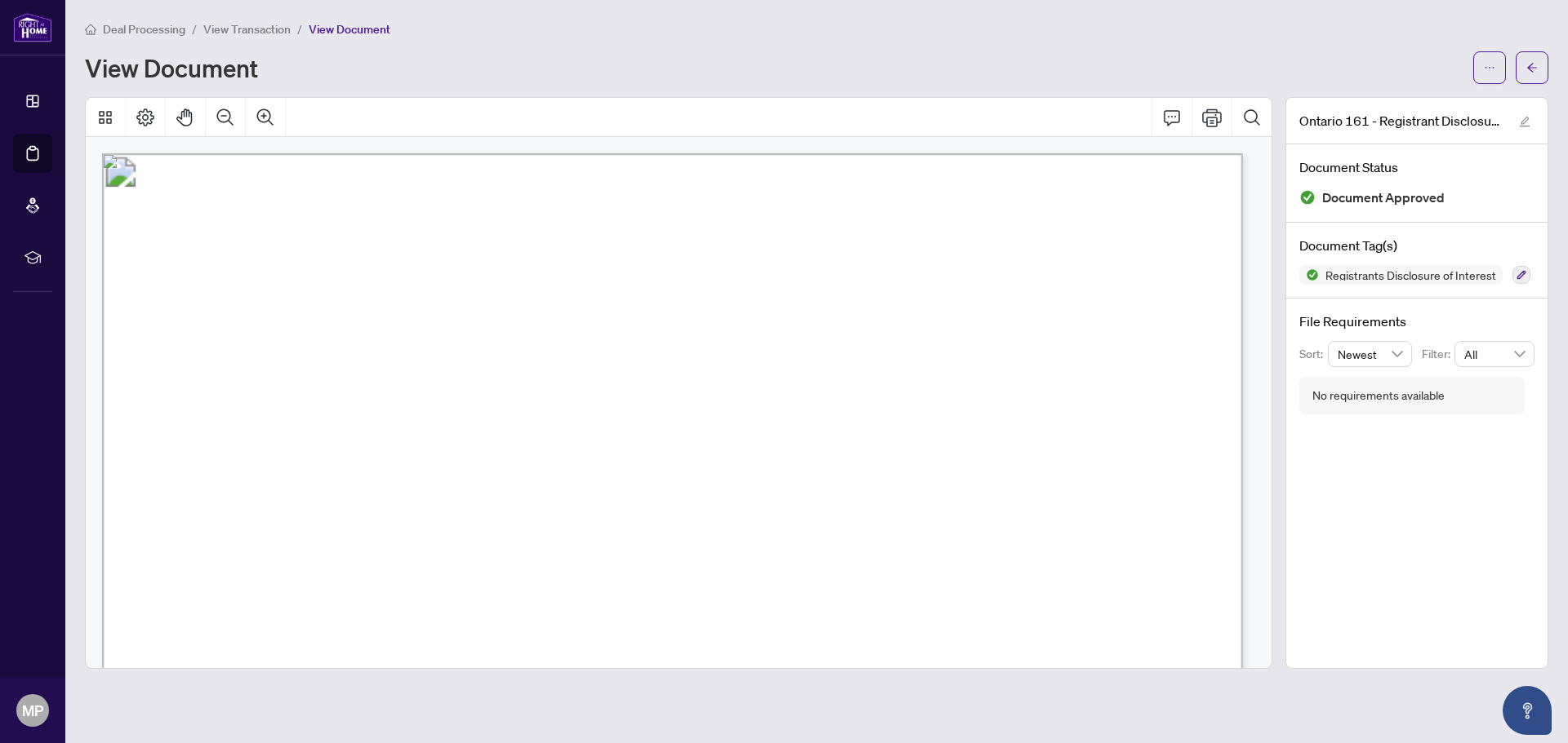
click at [1059, 36] on div "Deal Processing / View Transaction / View Document" at bounding box center [816, 28] width 1463 height 19
click at [1019, 55] on div "View Document" at bounding box center [773, 68] width 1378 height 26
click at [908, 44] on div "Deal Processing / View Transaction / View Document View Document" at bounding box center [816, 51] width 1463 height 65
click at [1538, 67] on button "button" at bounding box center [1531, 68] width 33 height 33
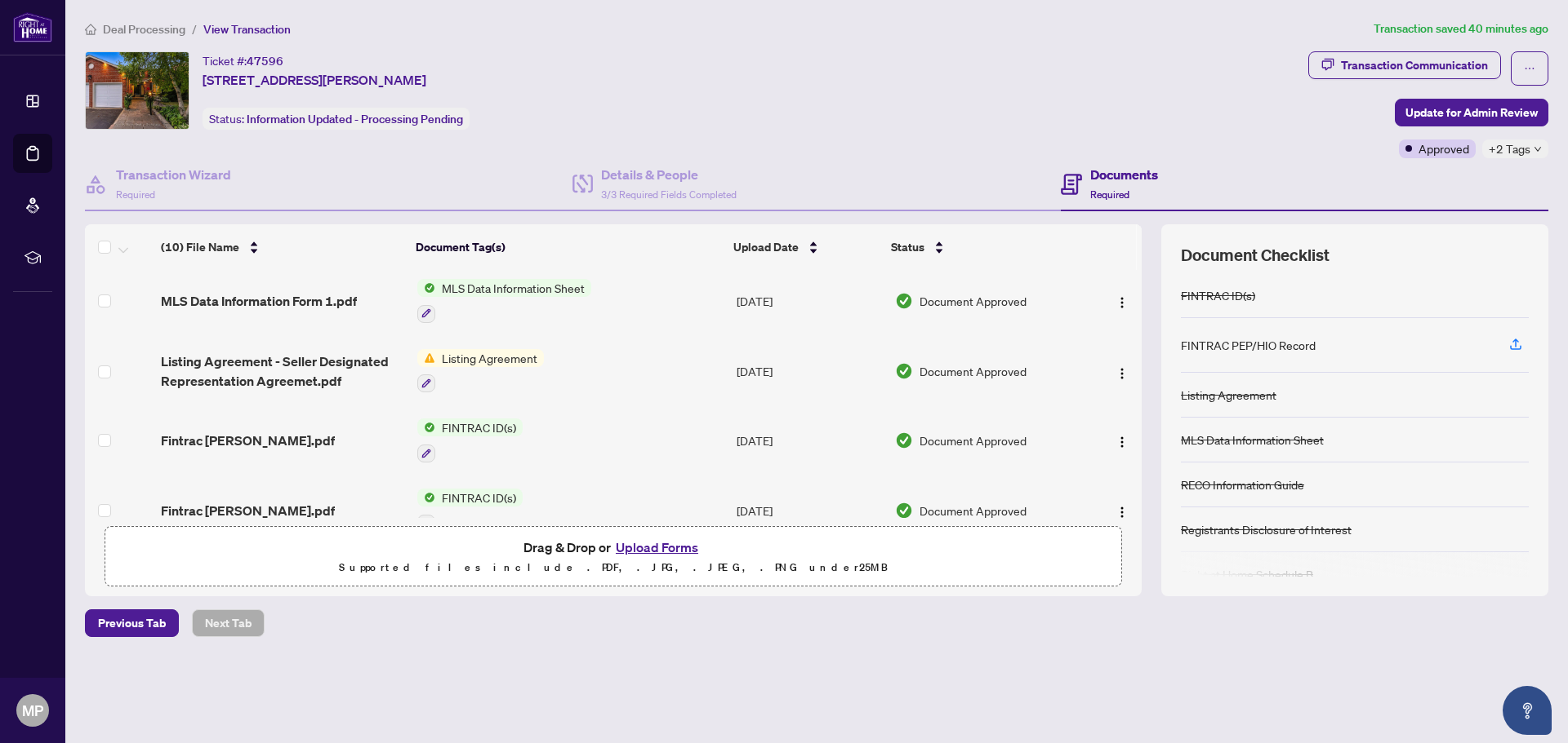
scroll to position [454, 0]
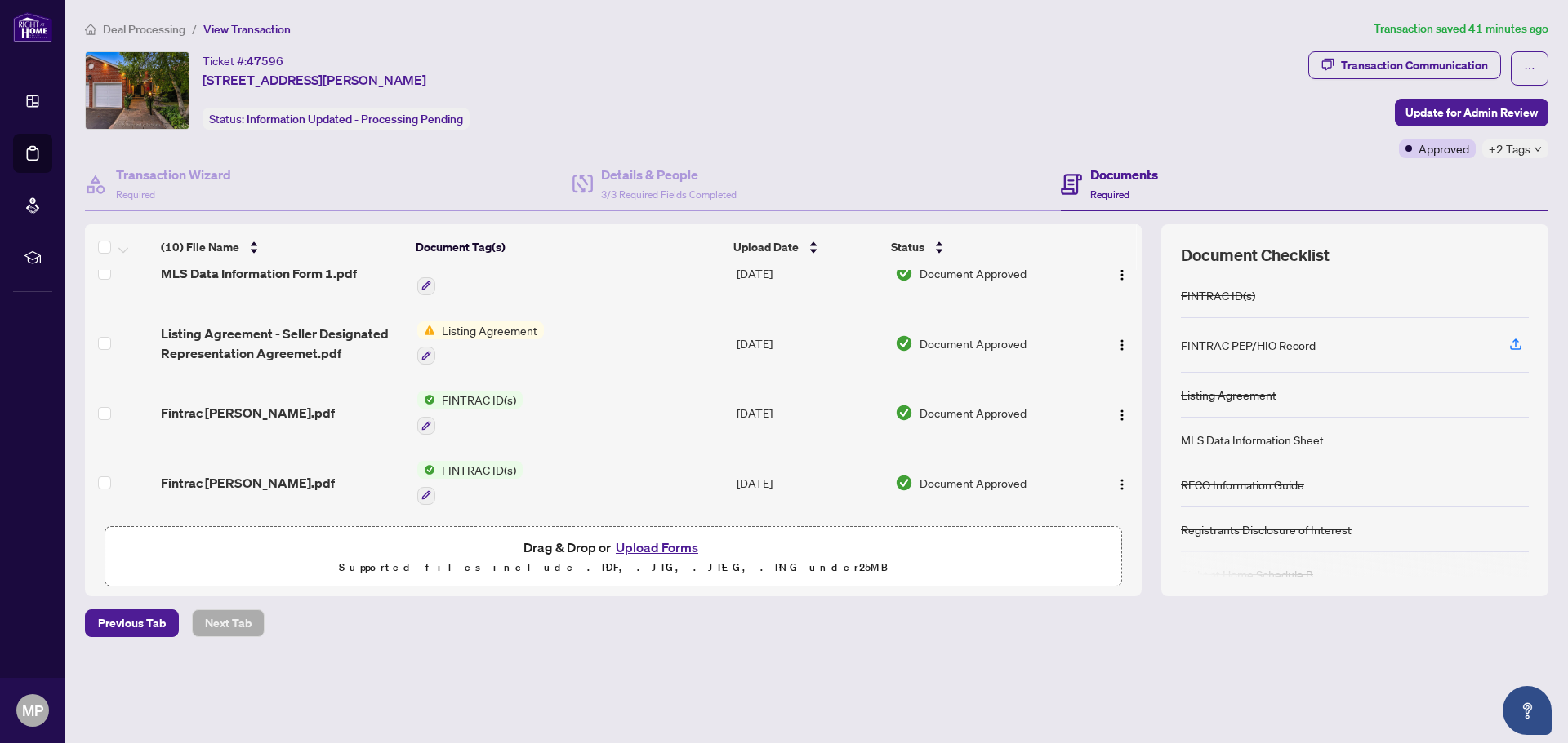
click at [706, 653] on div "Deal Processing / View Transaction Transaction saved 41 minutes ago Ticket #: 4…" at bounding box center [816, 356] width 1476 height 675
click at [465, 392] on span "FINTRAC ID(s)" at bounding box center [479, 400] width 88 height 18
click at [468, 476] on span "FINTRAC ID(s)" at bounding box center [440, 476] width 88 height 18
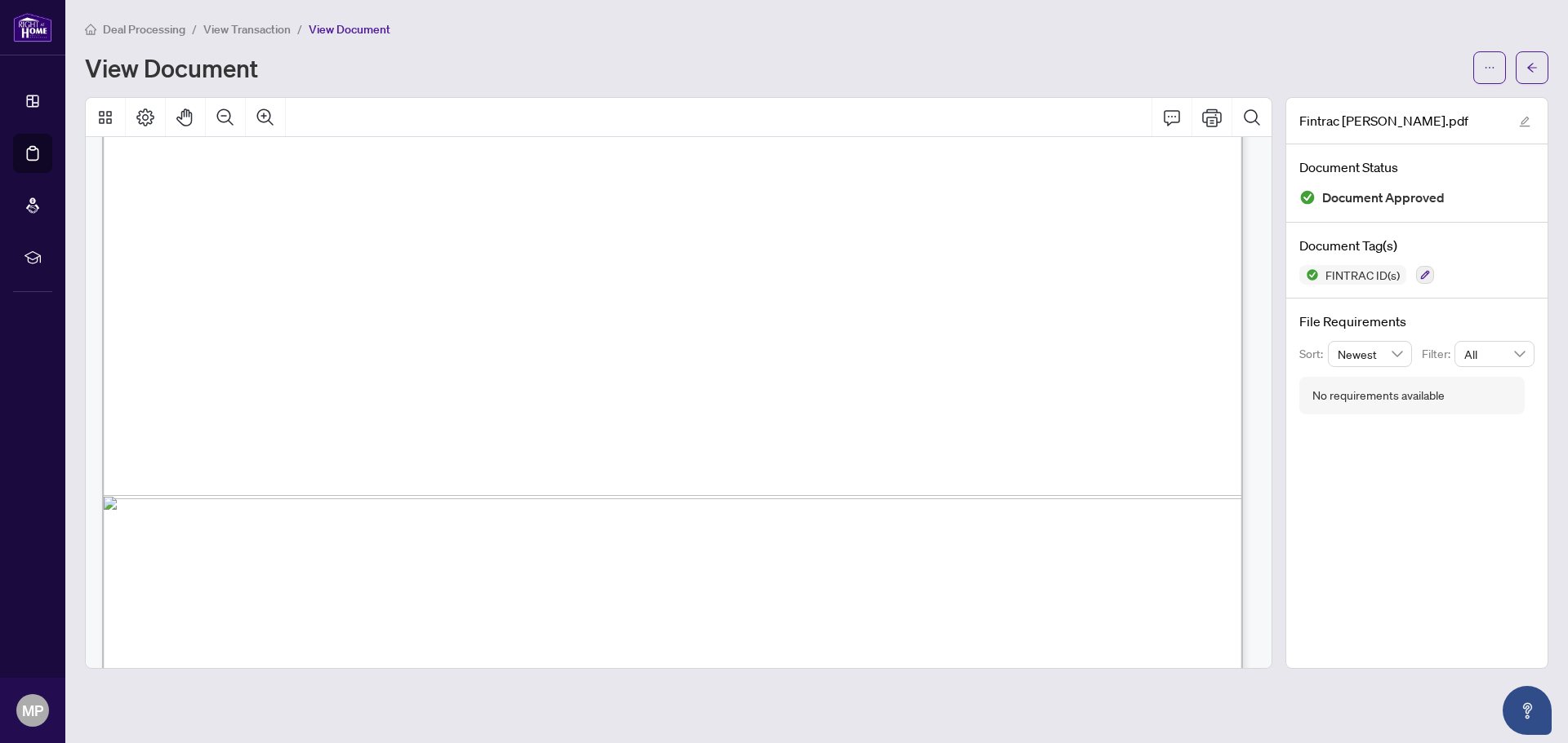
scroll to position [8419, 0]
click at [1213, 111] on icon "Print" at bounding box center [1211, 118] width 19 height 18
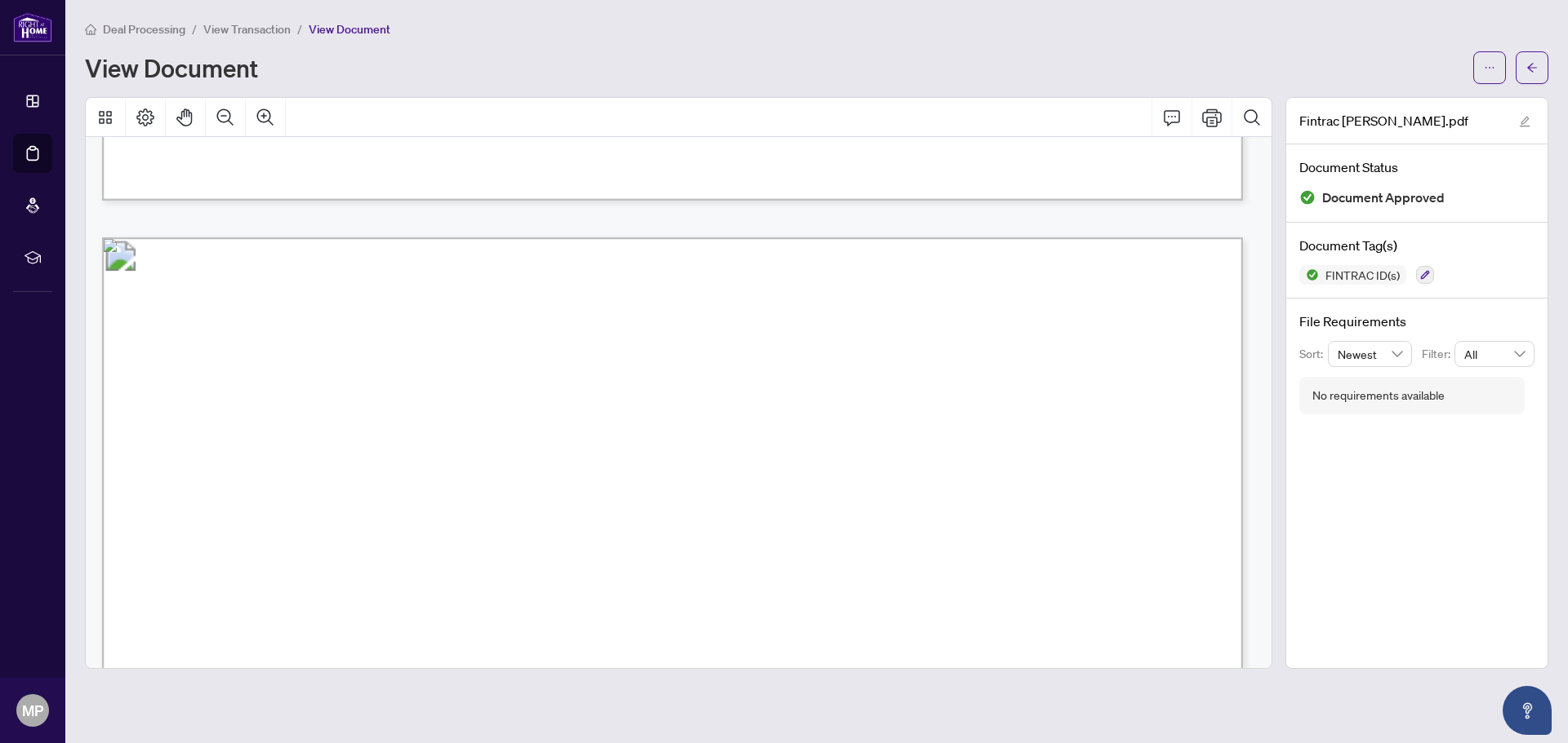
scroll to position [8910, 0]
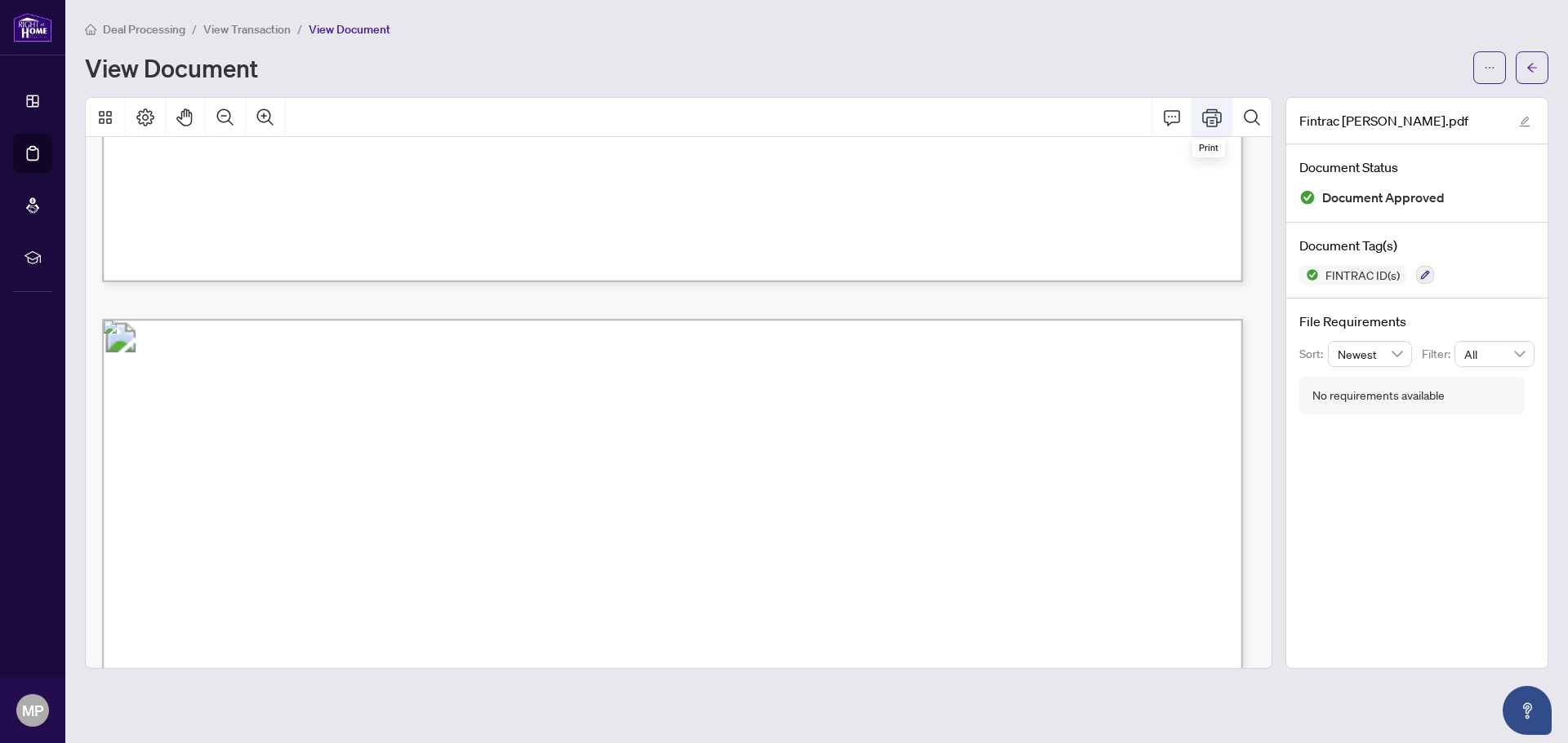
click at [1212, 114] on icon "Print" at bounding box center [1211, 117] width 19 height 19
click at [1531, 64] on icon "arrow-left" at bounding box center [1531, 68] width 12 height 12
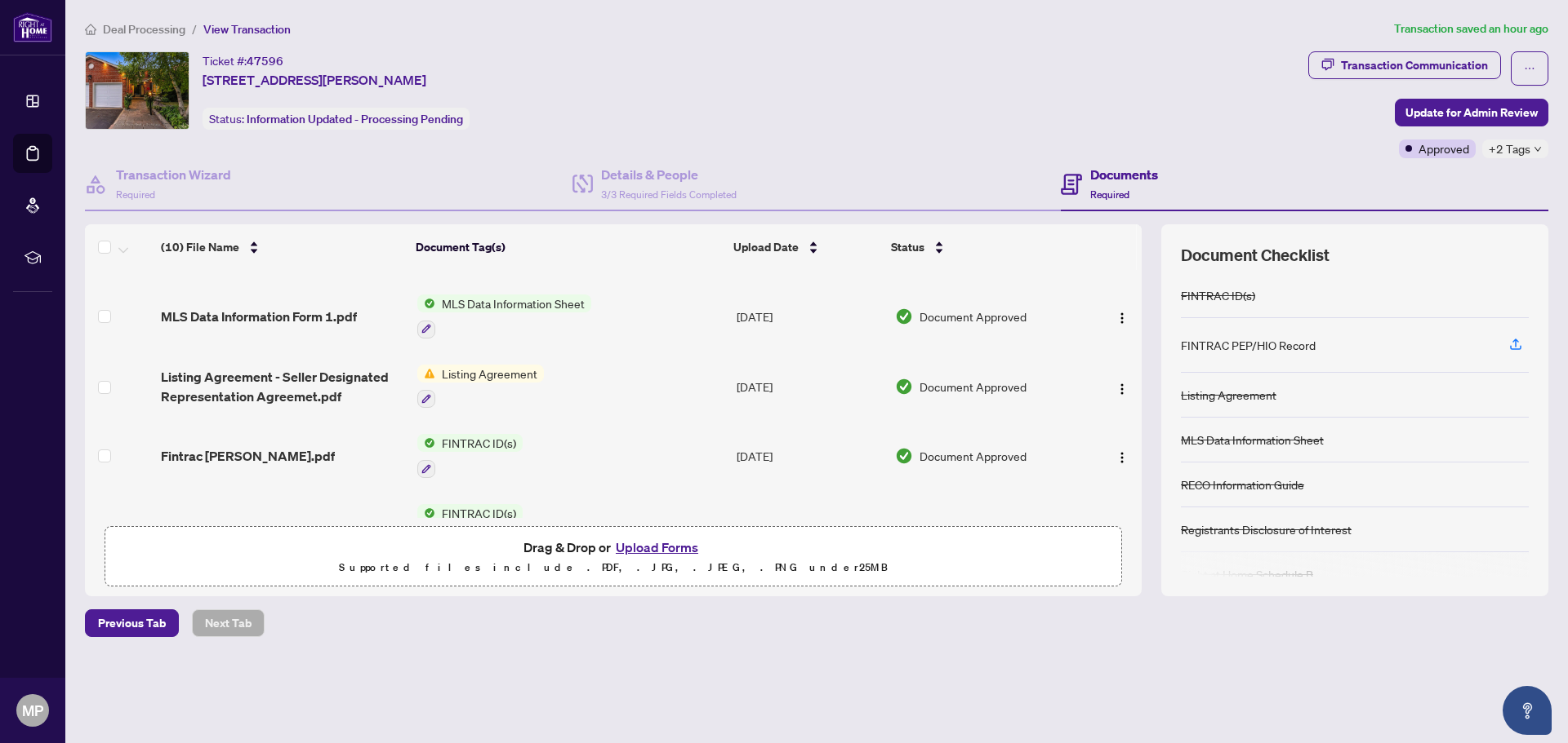
scroll to position [454, 0]
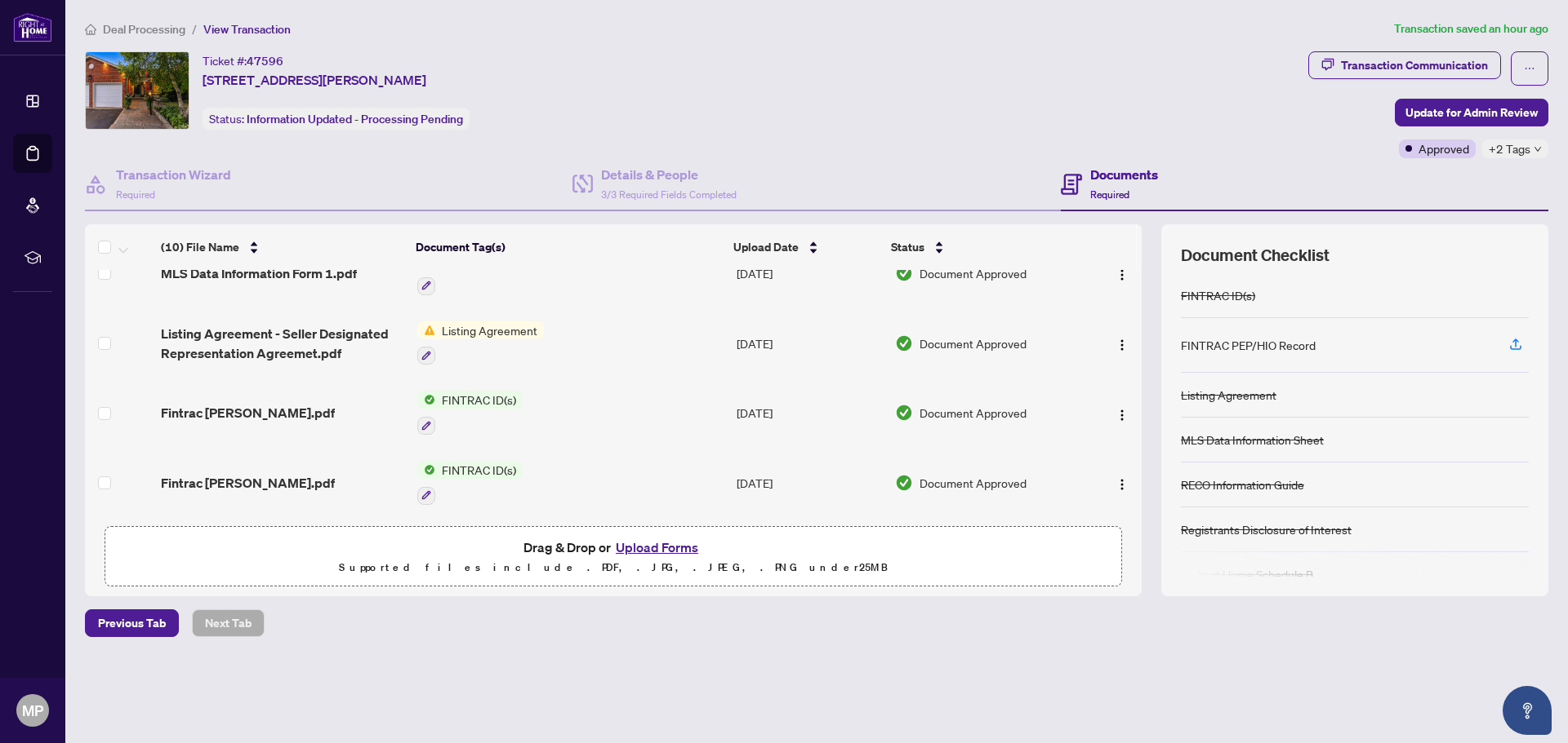
click at [461, 462] on span "FINTRAC ID(s)" at bounding box center [479, 470] width 88 height 18
click at [450, 543] on span "FINTRAC ID(s)" at bounding box center [440, 545] width 88 height 18
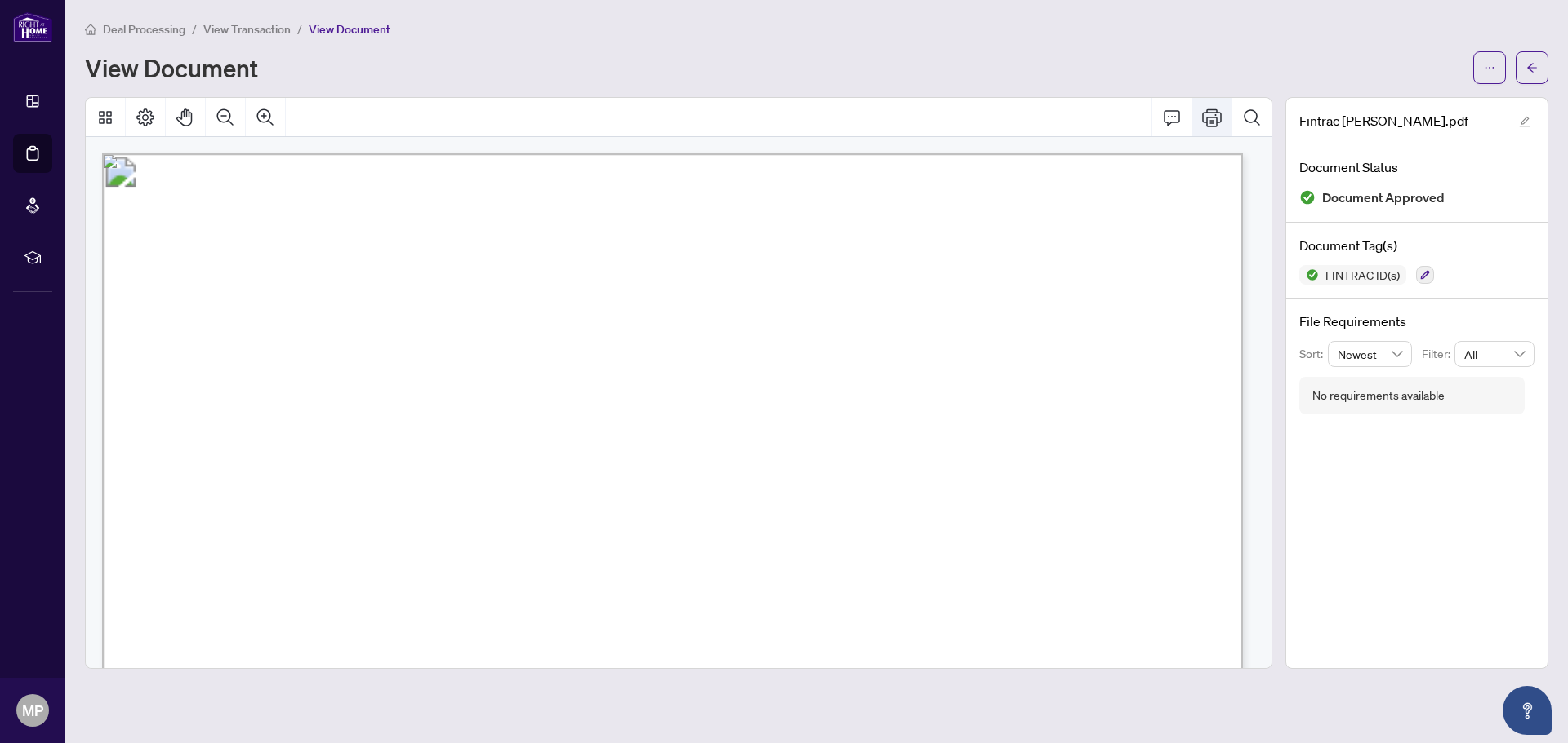
click at [1210, 111] on icon "Print" at bounding box center [1211, 118] width 19 height 18
click at [1538, 65] on button "button" at bounding box center [1531, 68] width 33 height 33
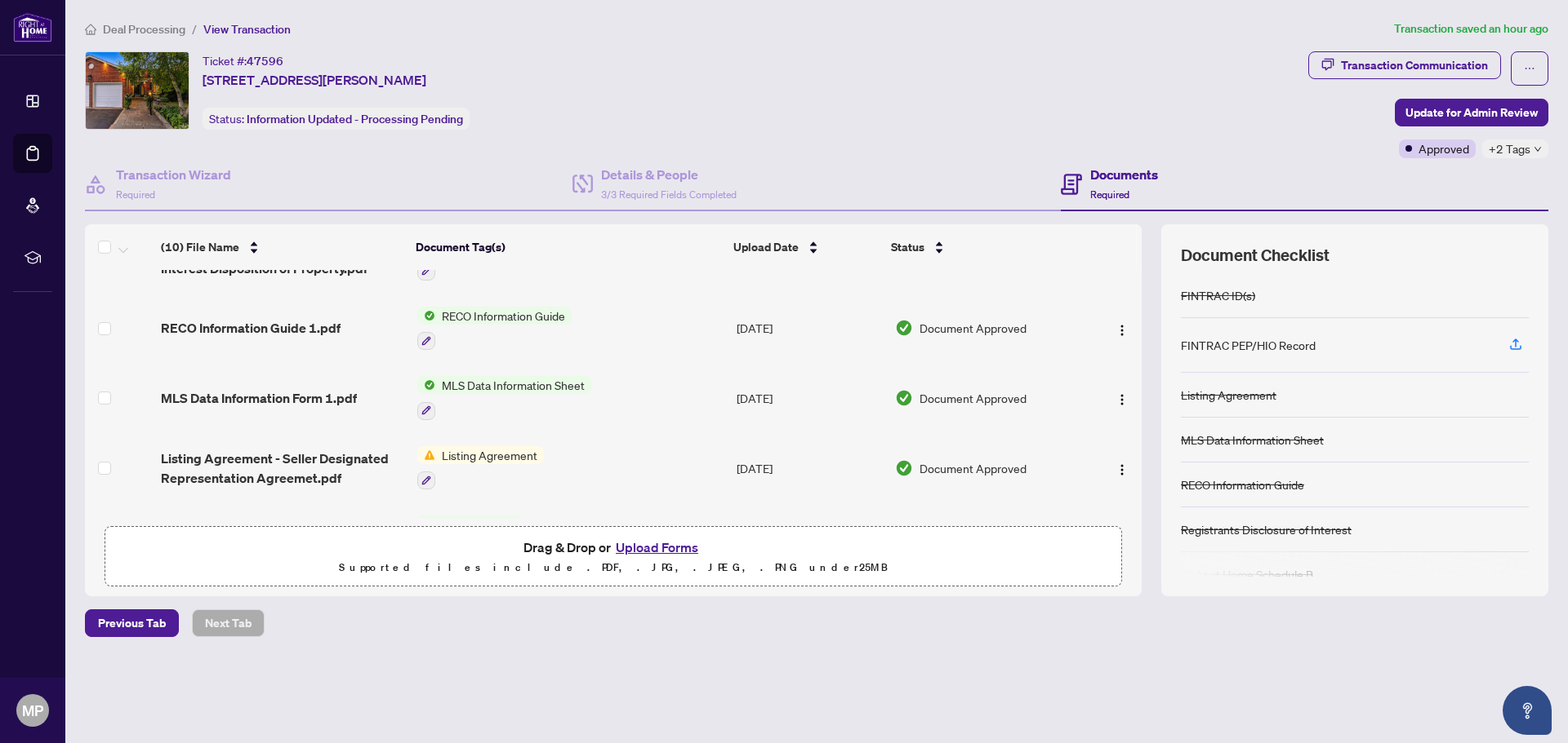
scroll to position [290, 0]
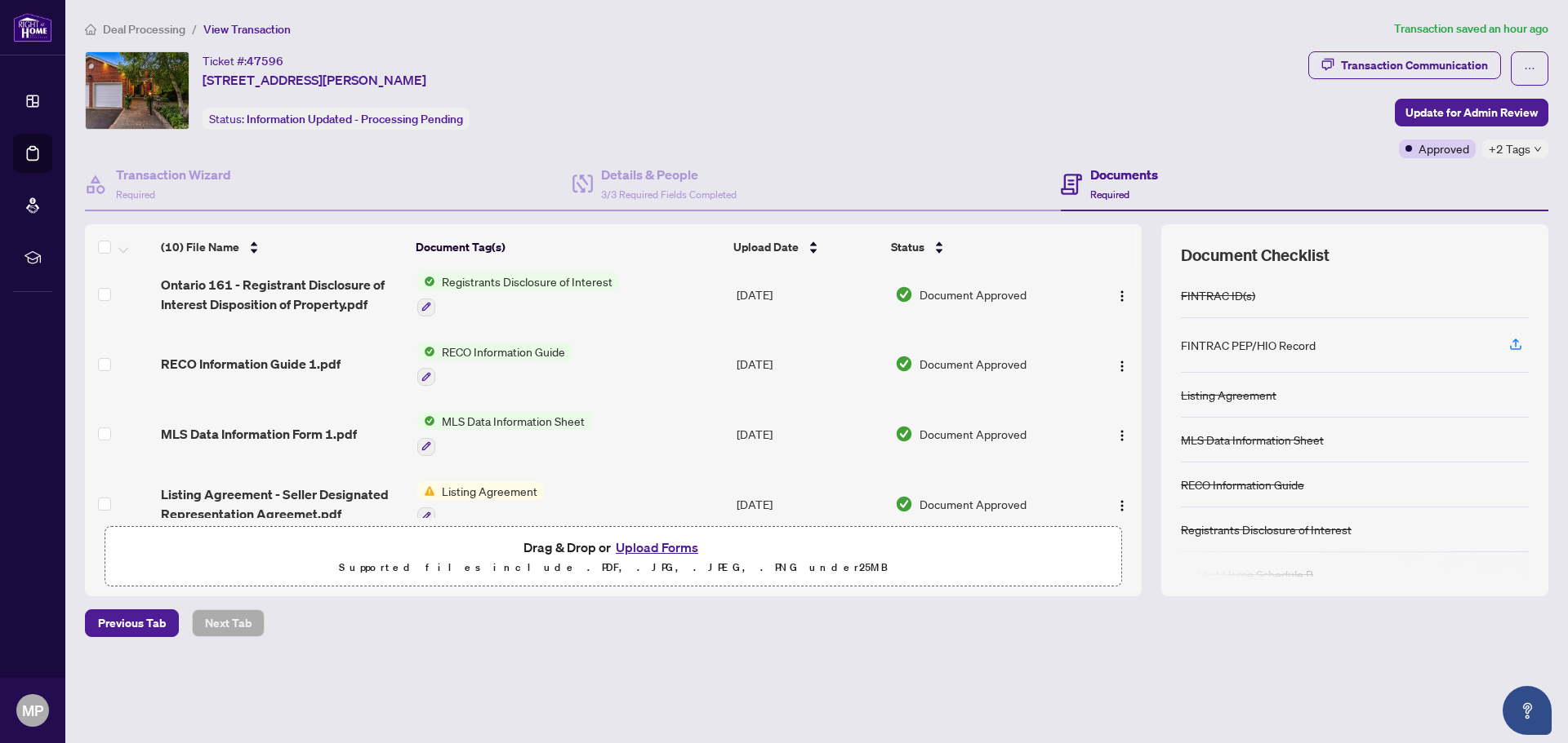
click at [534, 412] on span "MLS Data Information Sheet" at bounding box center [513, 421] width 156 height 18
click at [543, 497] on span "MLS Data Information Sheet" at bounding box center [508, 499] width 156 height 18
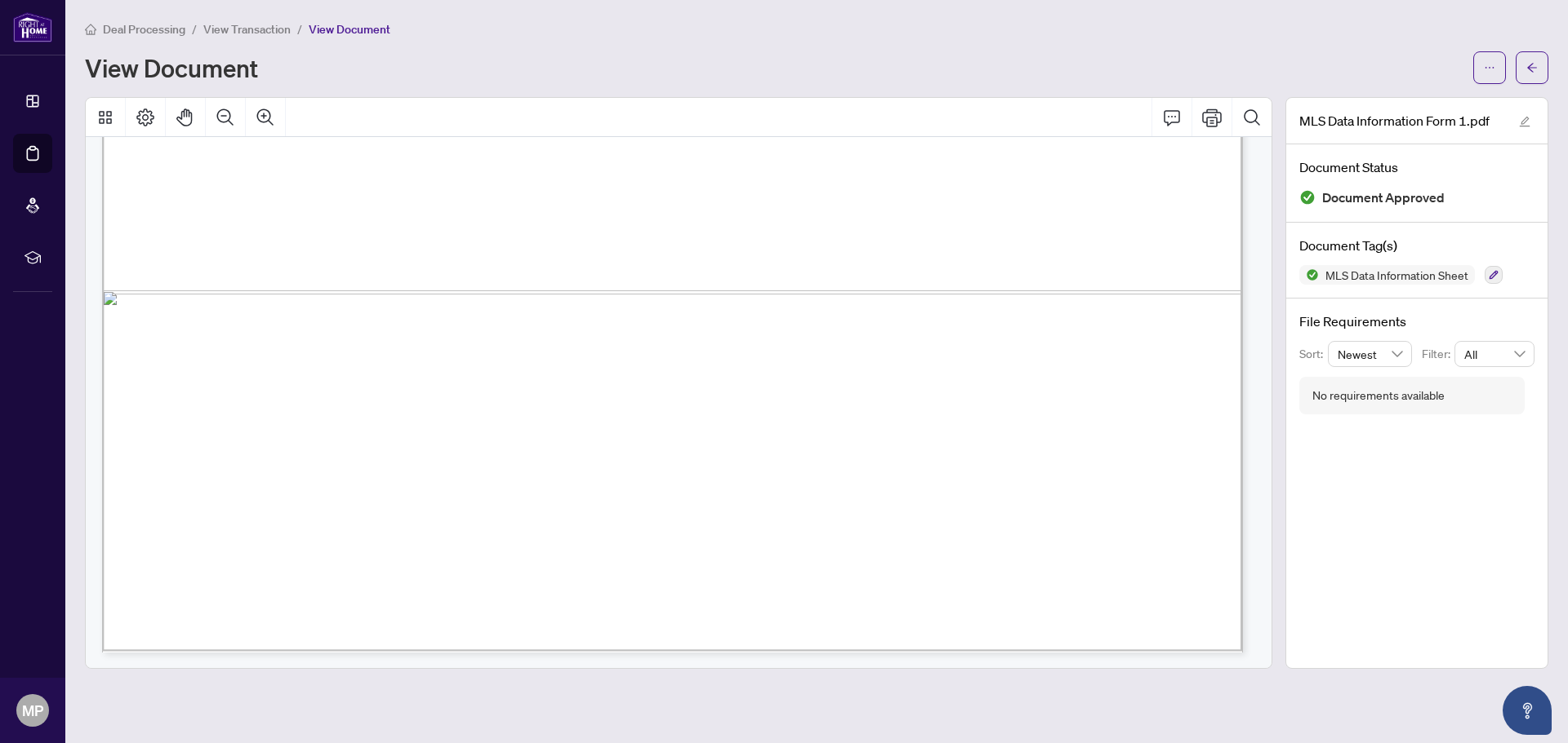
scroll to position [2764, 0]
click at [1207, 117] on icon "Print" at bounding box center [1211, 118] width 19 height 18
click at [1534, 66] on icon "arrow-left" at bounding box center [1531, 68] width 12 height 12
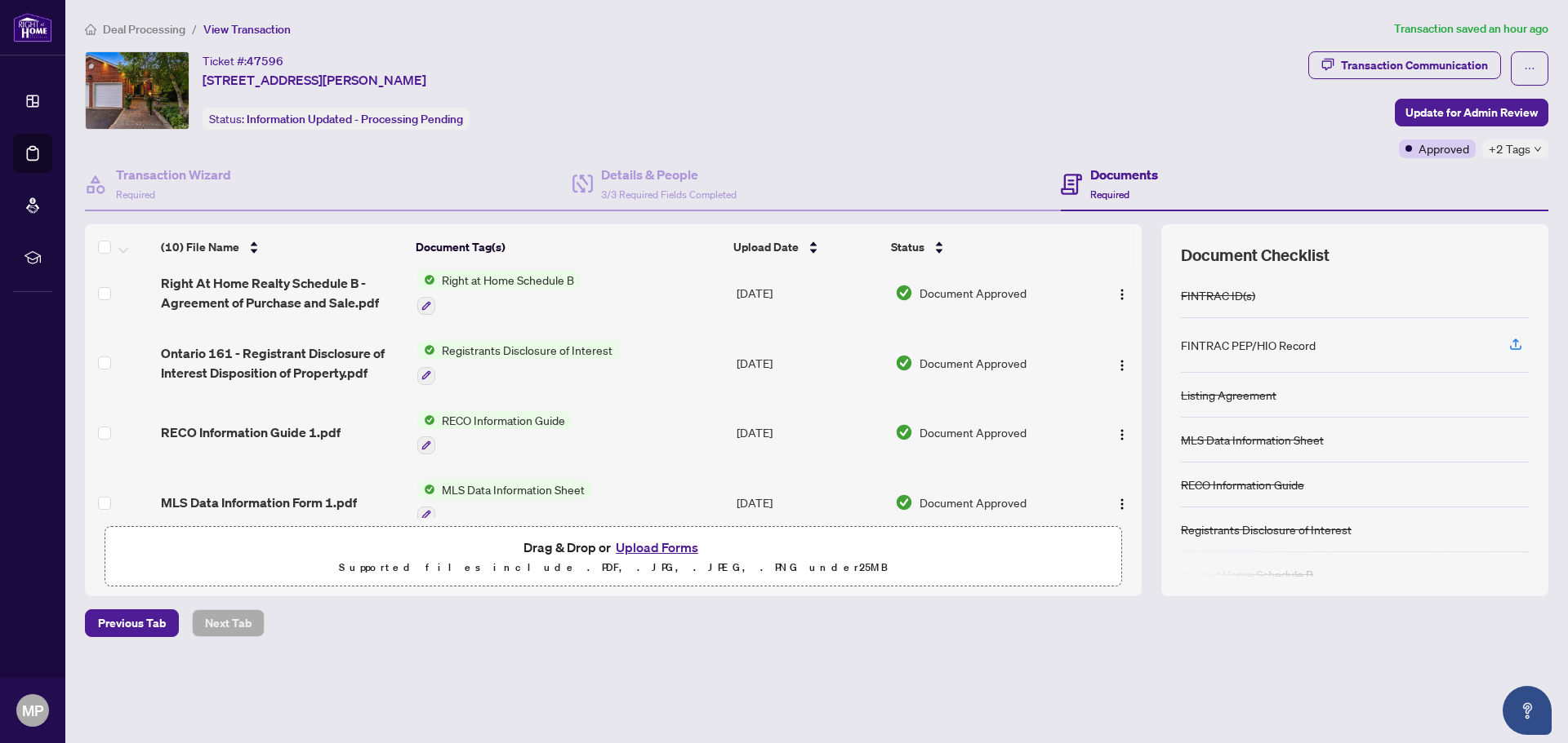
scroll to position [245, 0]
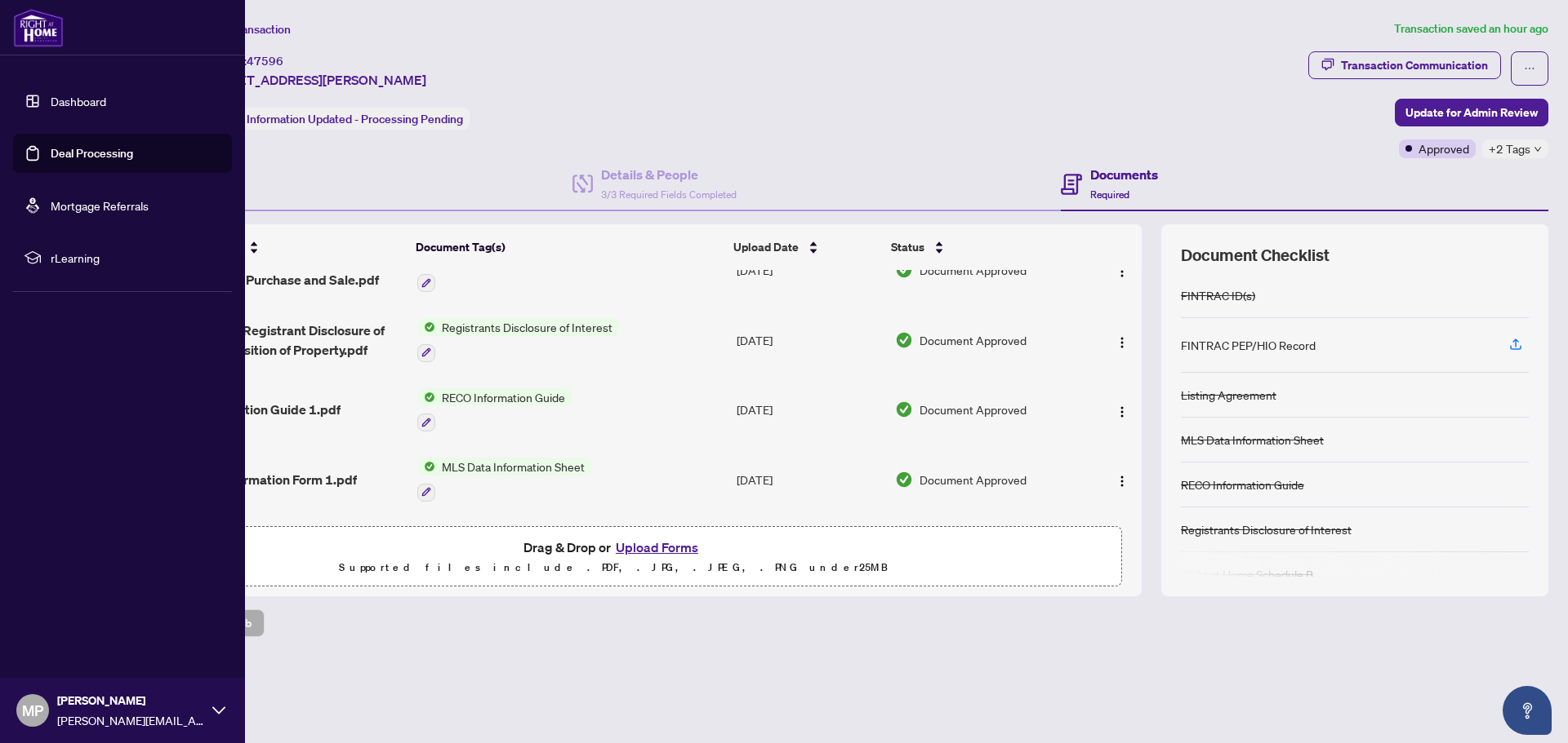
click at [68, 98] on link "Dashboard" at bounding box center [78, 101] width 56 height 15
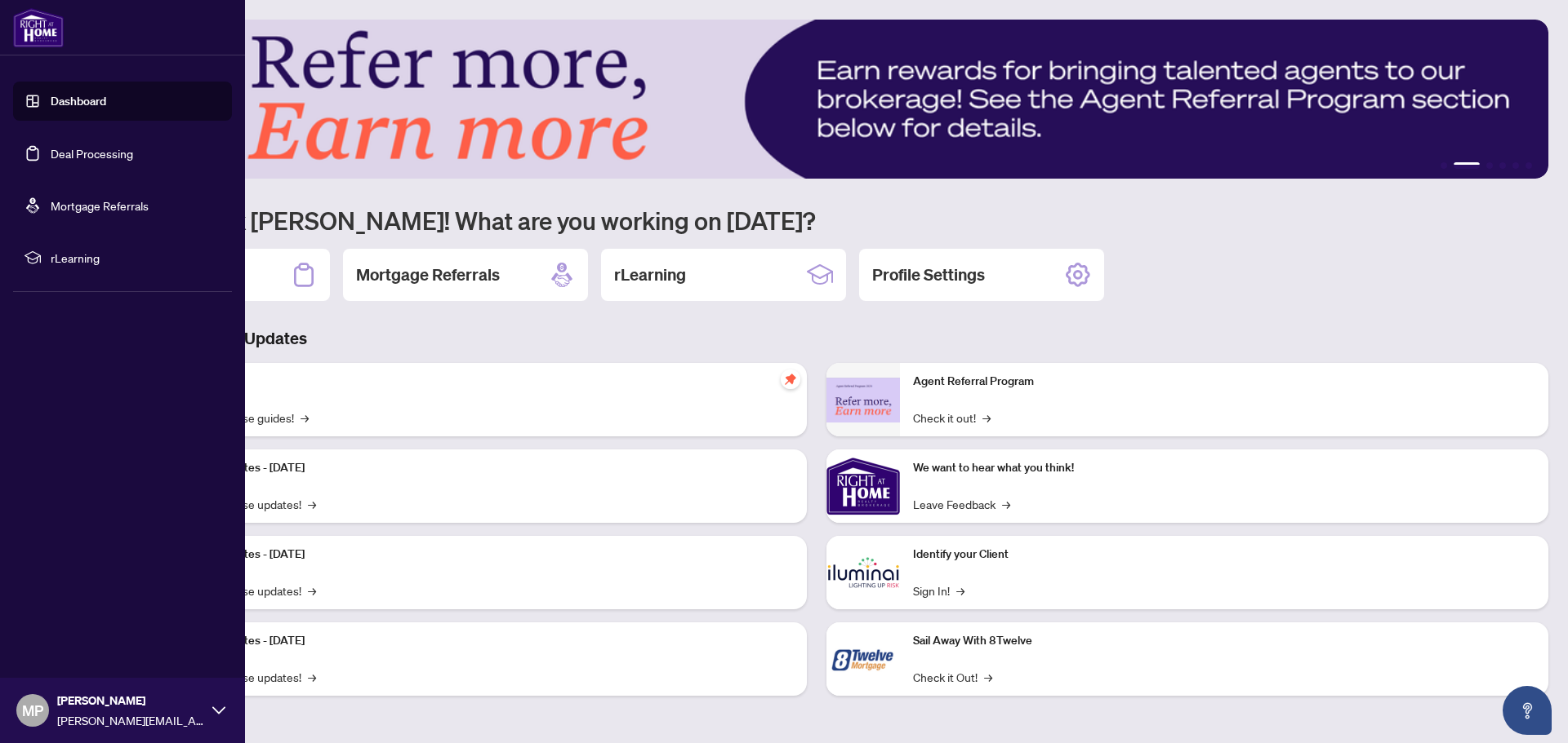
click at [35, 709] on span "MP" at bounding box center [32, 710] width 21 height 23
click at [82, 611] on span "Logout" at bounding box center [66, 613] width 37 height 26
